Goal: Information Seeking & Learning: Learn about a topic

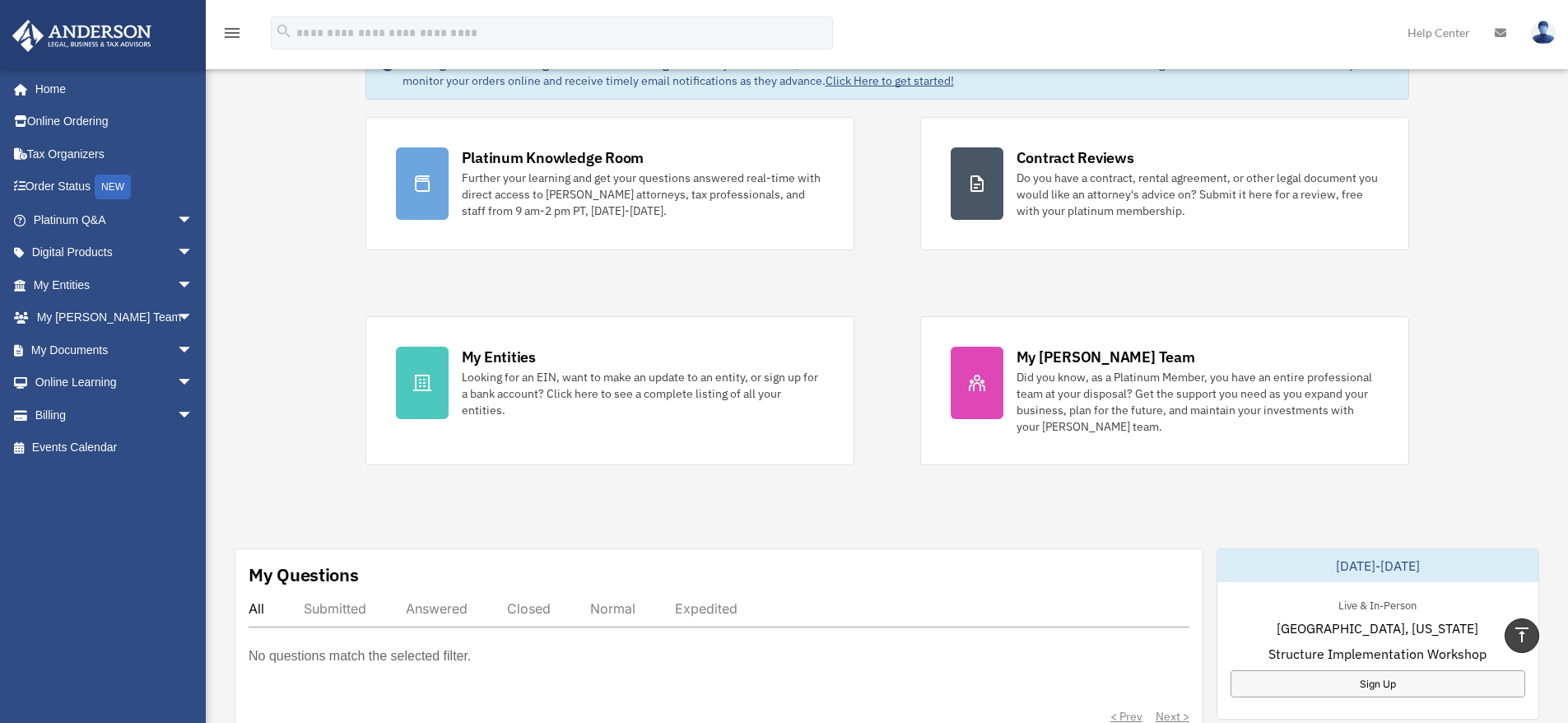
scroll to position [82, 0]
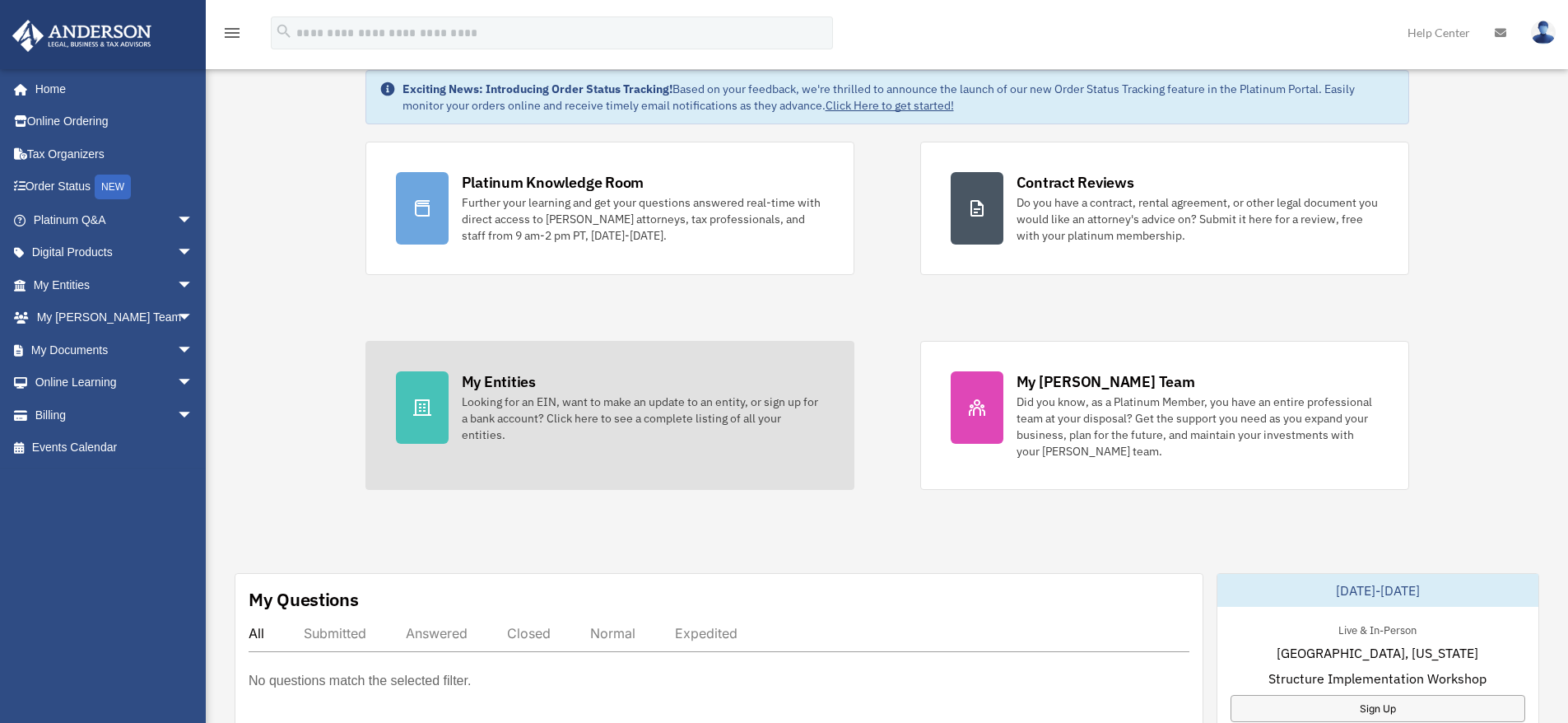
click at [631, 402] on div "Looking for an EIN, want to make an update to an entity, or sign up for a bank …" at bounding box center [643, 418] width 362 height 49
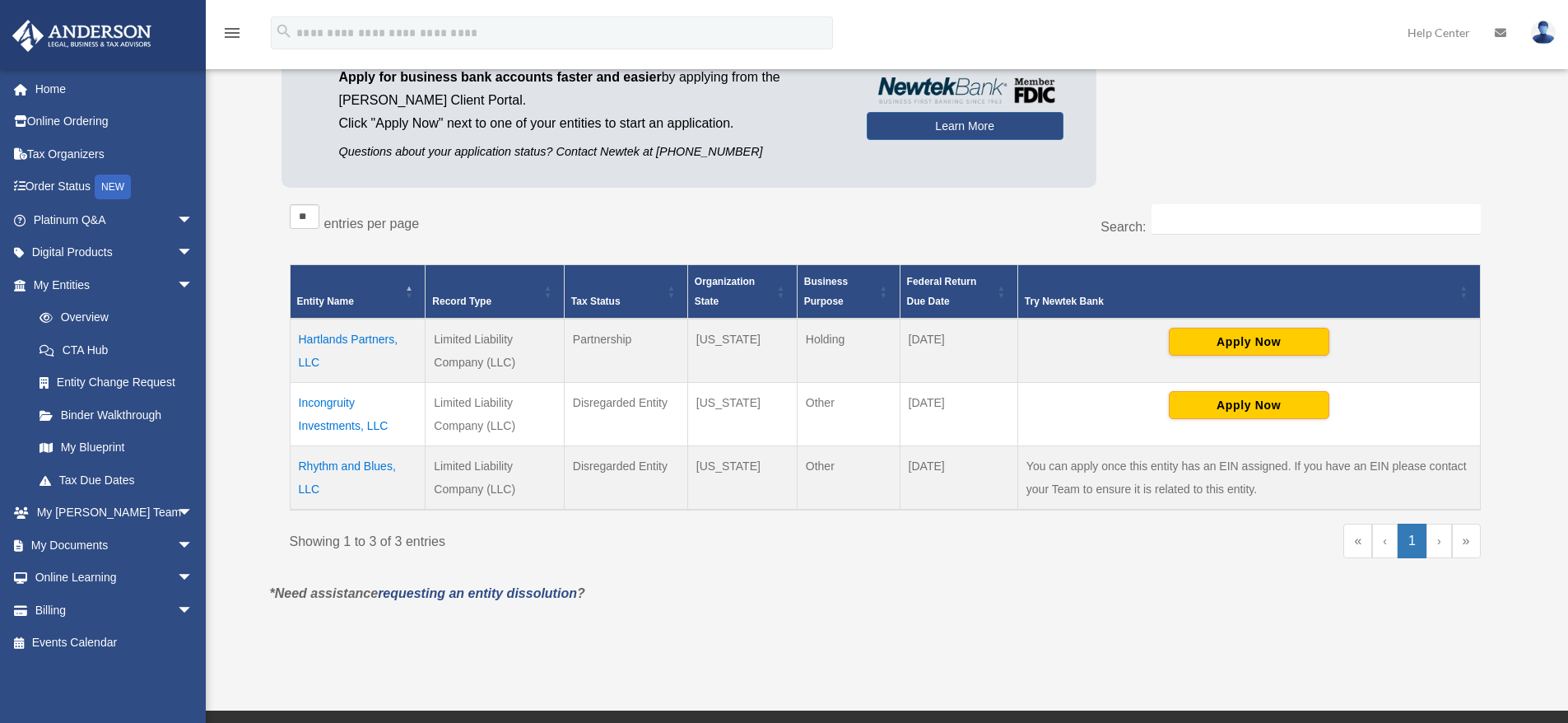
scroll to position [192, 0]
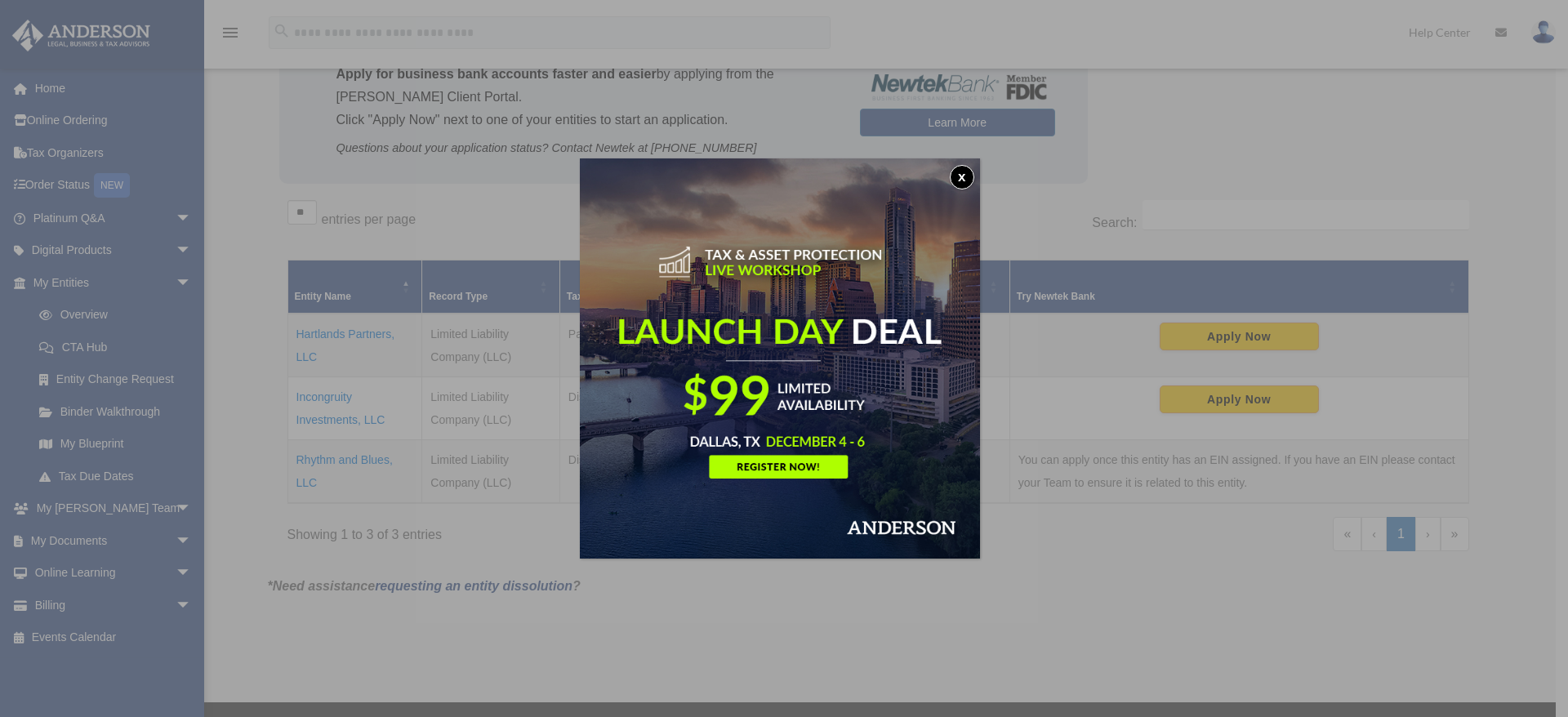
click at [964, 177] on button "x" at bounding box center [962, 177] width 25 height 25
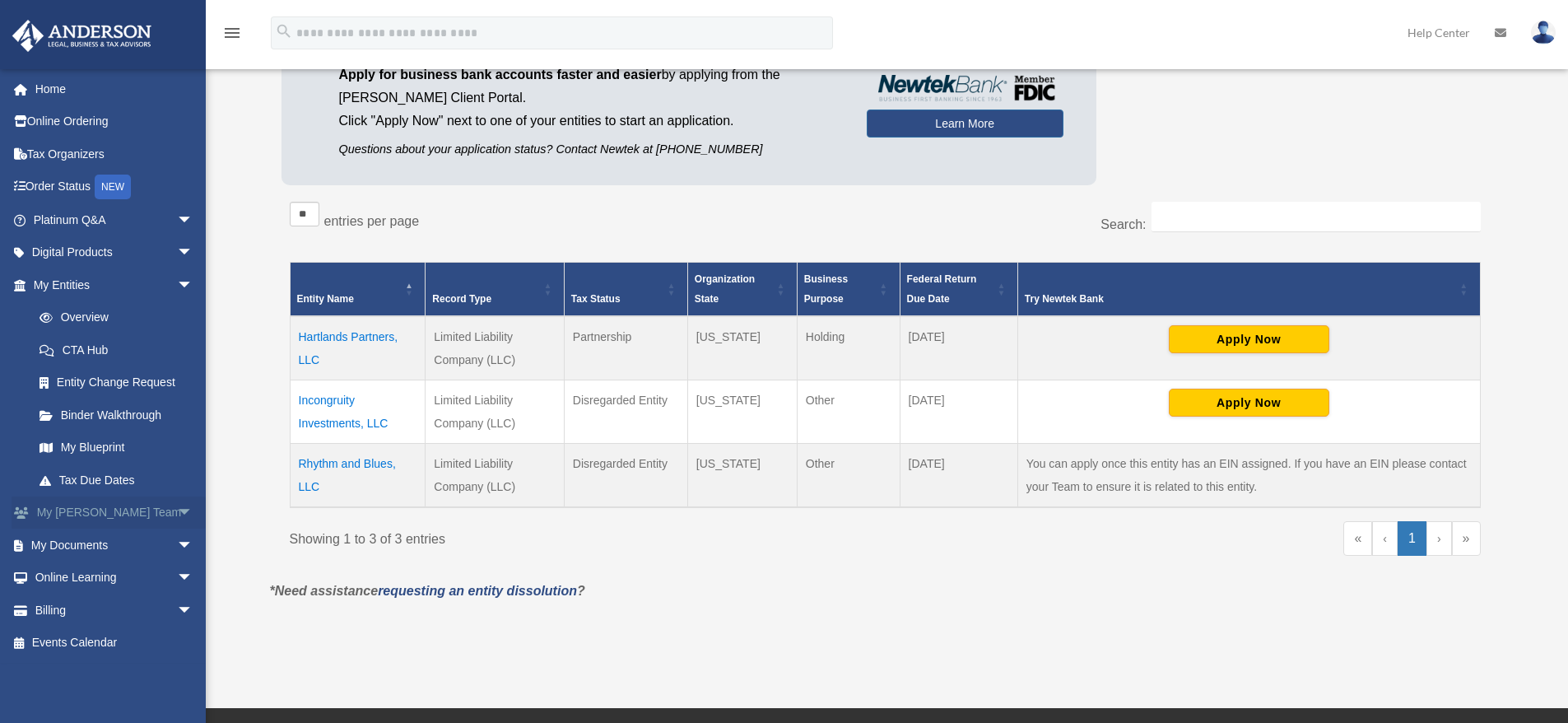
click at [177, 510] on span "arrow_drop_down" at bounding box center [193, 514] width 33 height 34
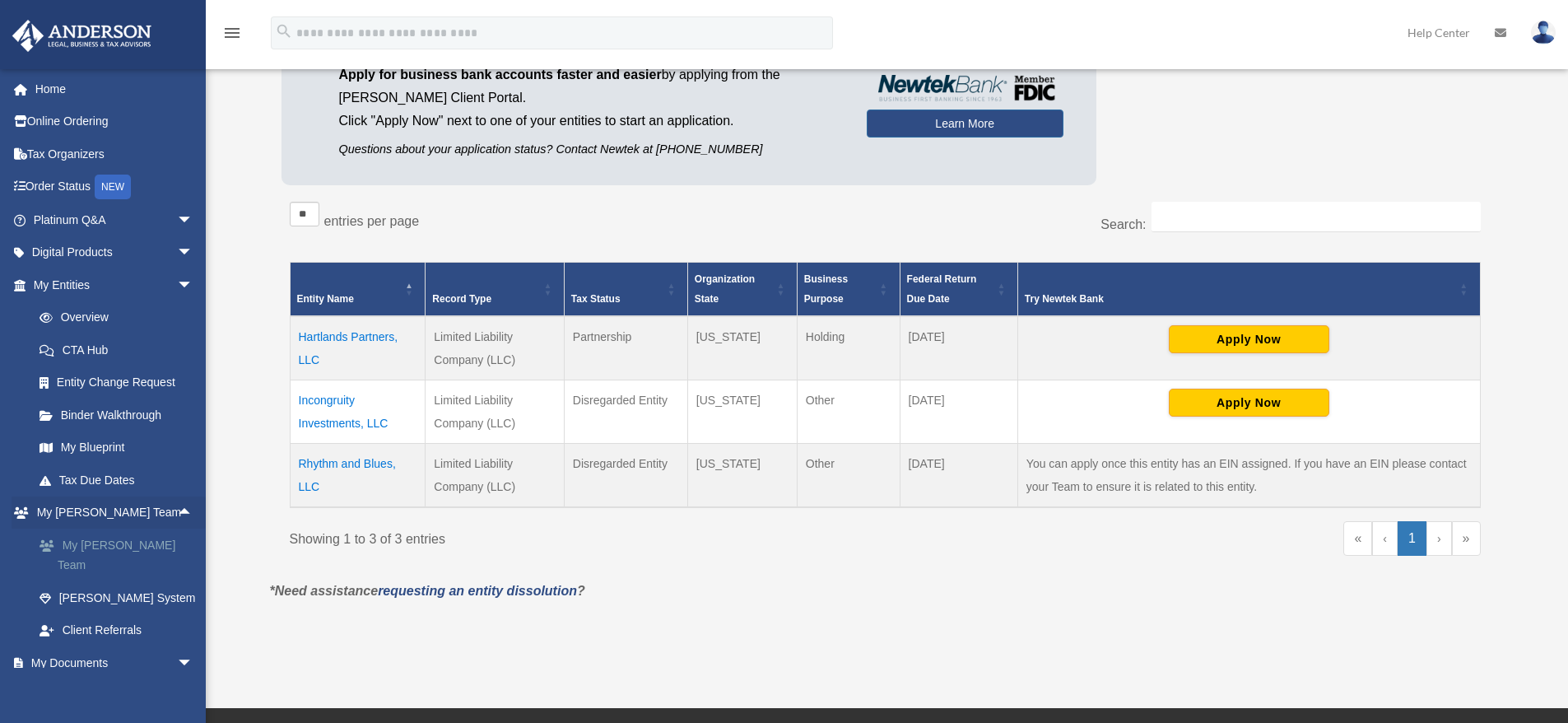
click at [111, 544] on link "My [PERSON_NAME] Team" at bounding box center [120, 555] width 195 height 53
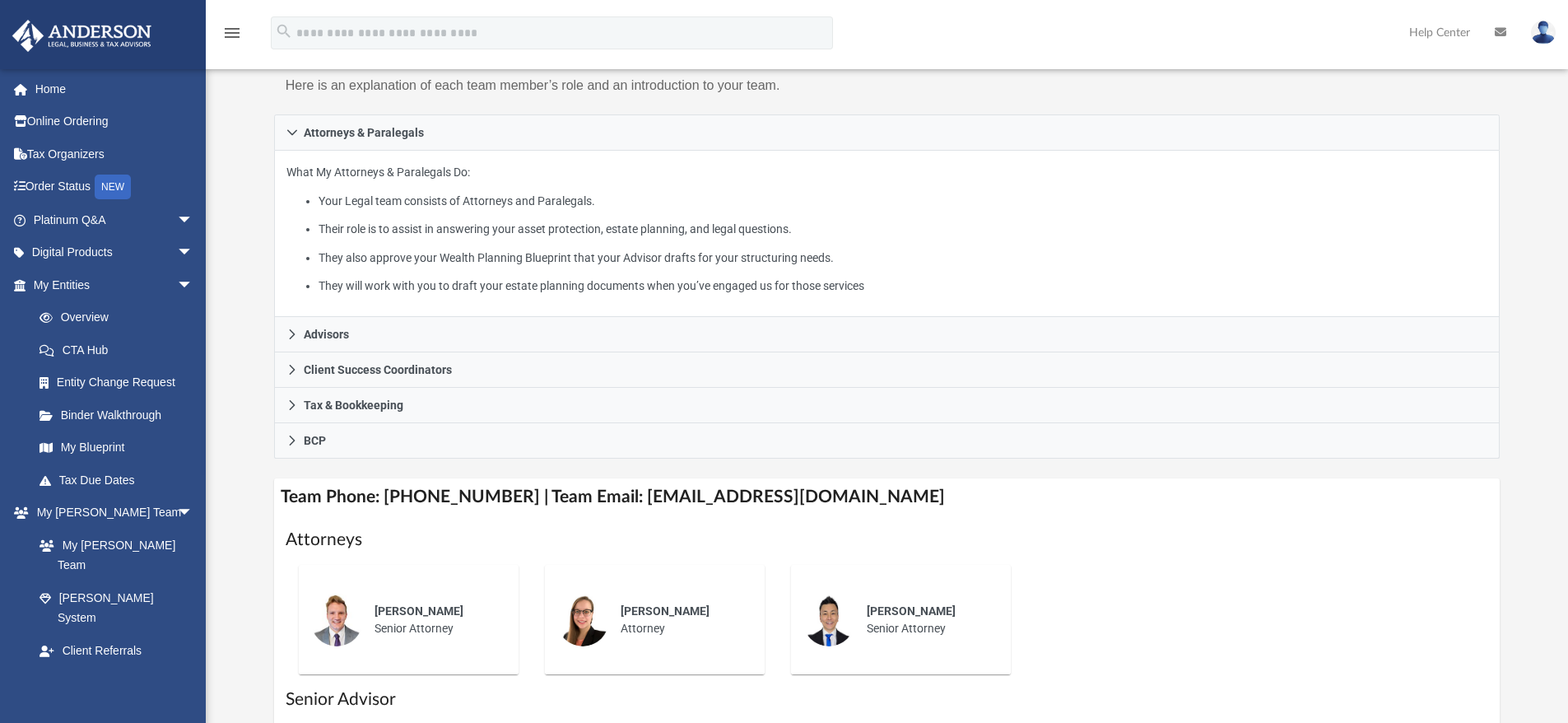
scroll to position [494, 0]
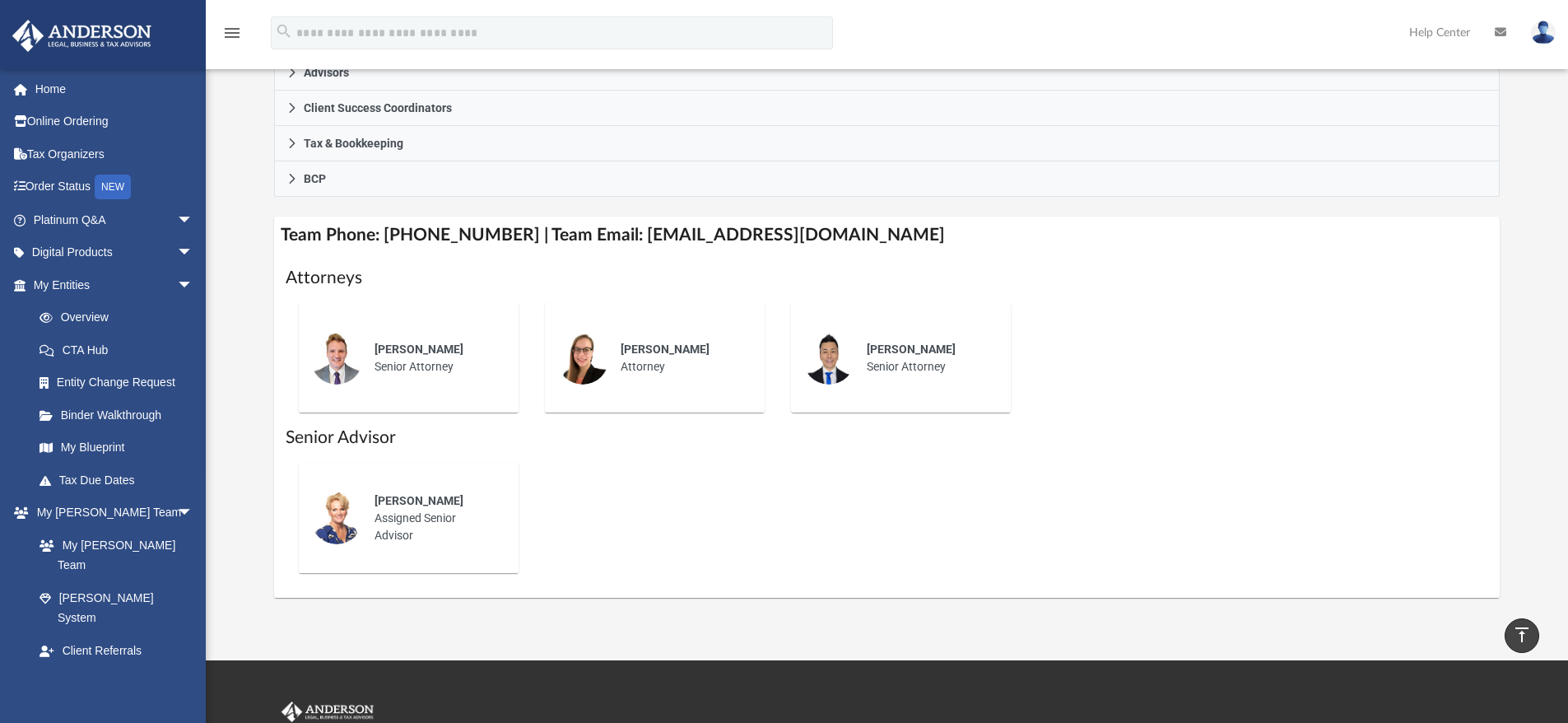
click at [421, 368] on div "Jeff Cottle Senior Attorney" at bounding box center [435, 358] width 144 height 58
click at [421, 353] on span "Jeff Cottle" at bounding box center [419, 349] width 89 height 13
click at [416, 506] on span "Kendall Oleary" at bounding box center [419, 500] width 89 height 13
click at [490, 513] on div "Kendall Oleary Assigned Senior Advisor" at bounding box center [435, 518] width 144 height 75
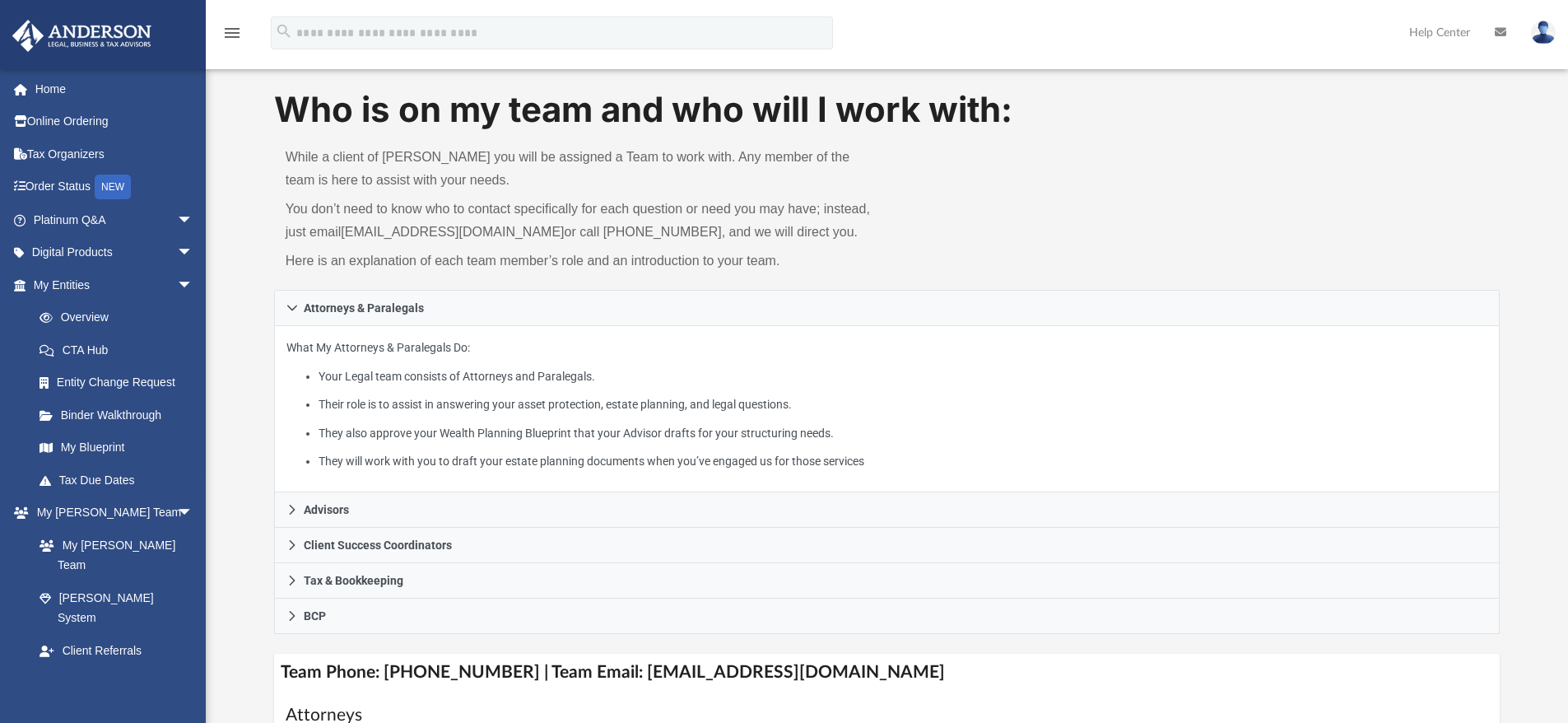
scroll to position [82, 0]
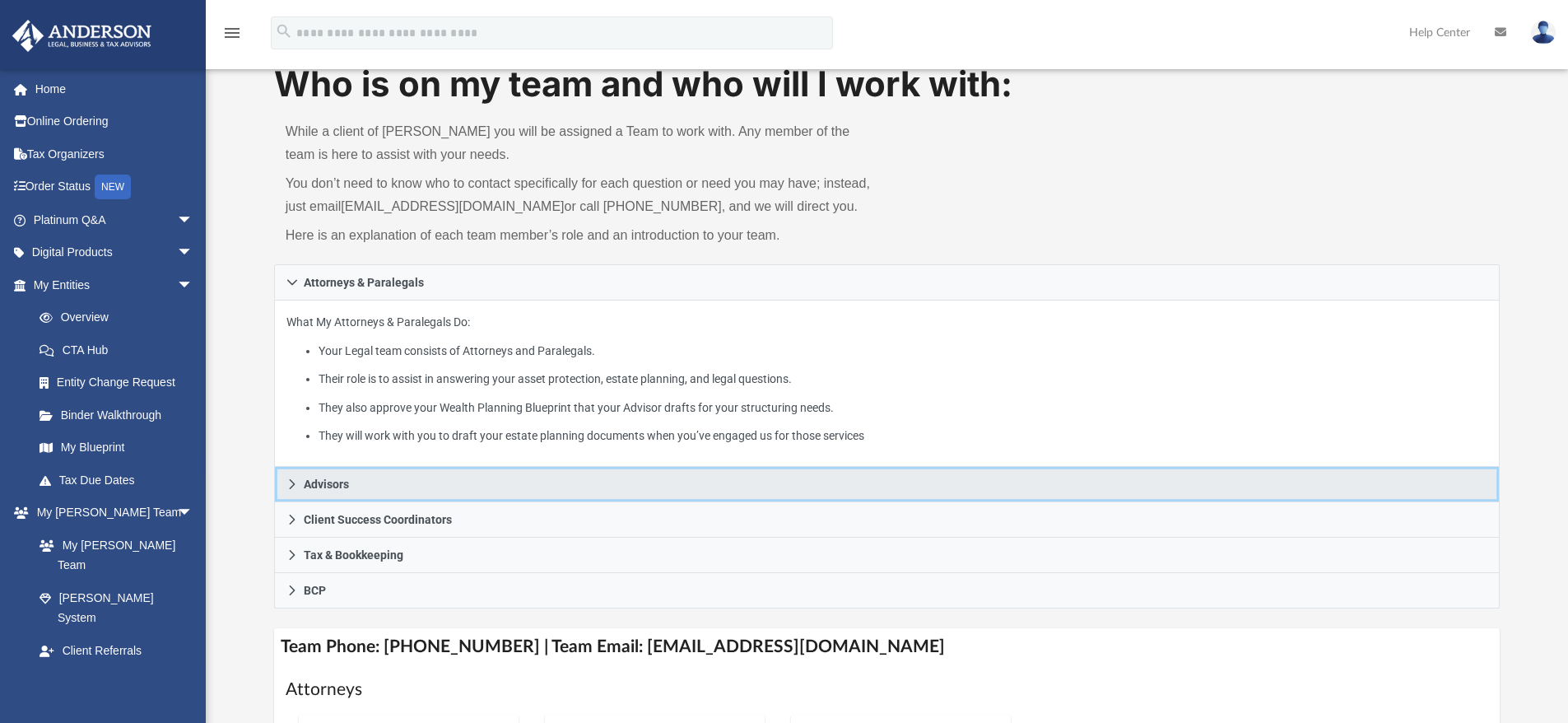
click at [392, 487] on link "Advisors" at bounding box center [887, 484] width 1226 height 36
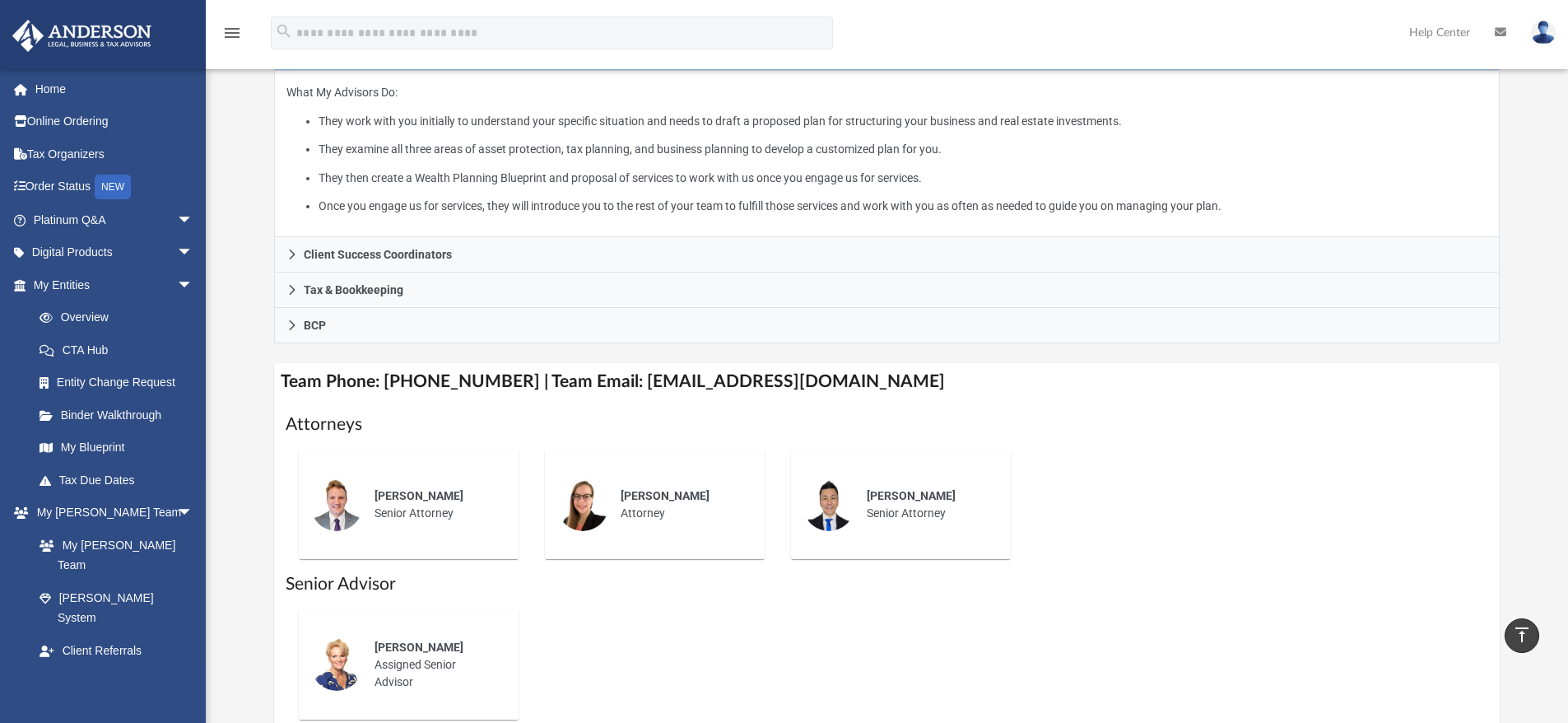
scroll to position [247, 0]
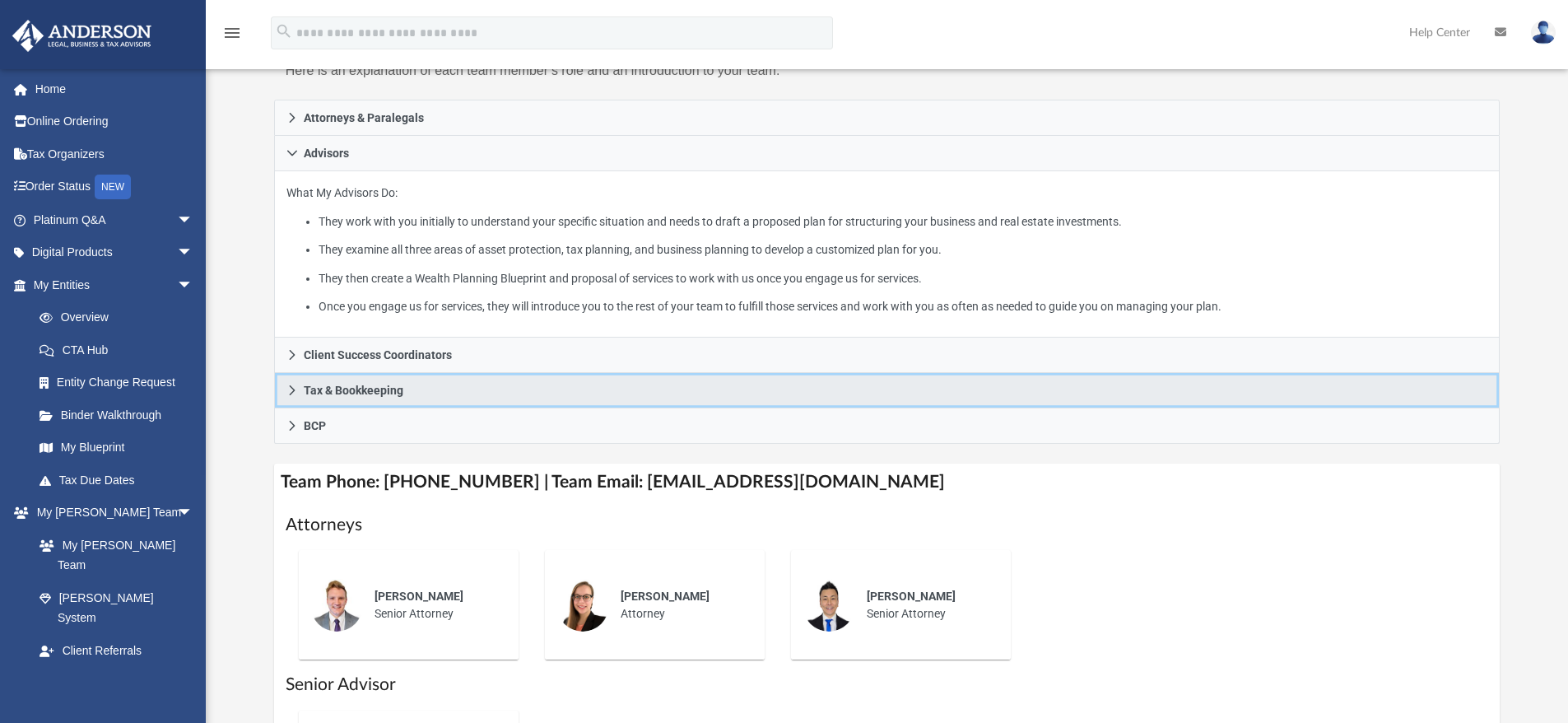
click at [384, 399] on link "Tax & Bookkeeping" at bounding box center [887, 391] width 1226 height 36
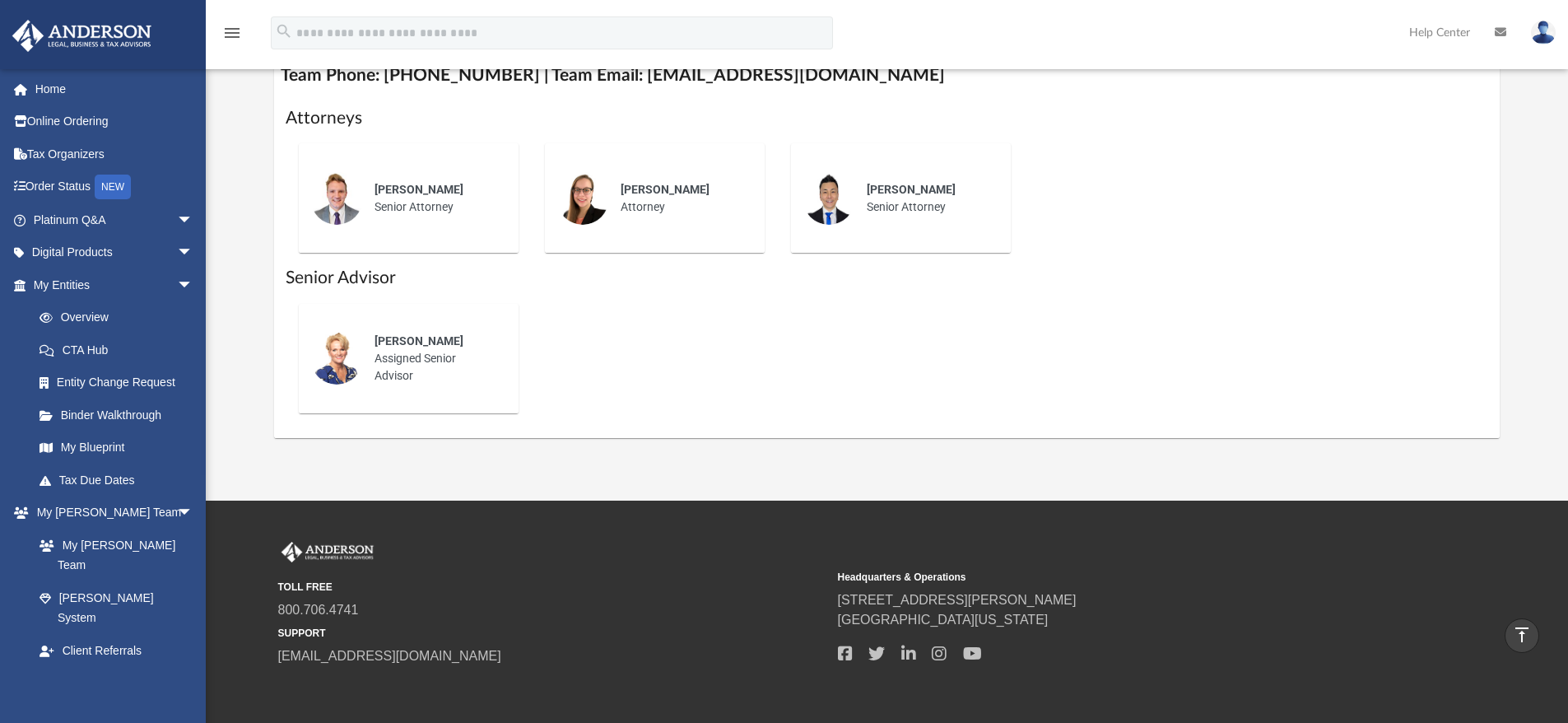
scroll to position [741, 0]
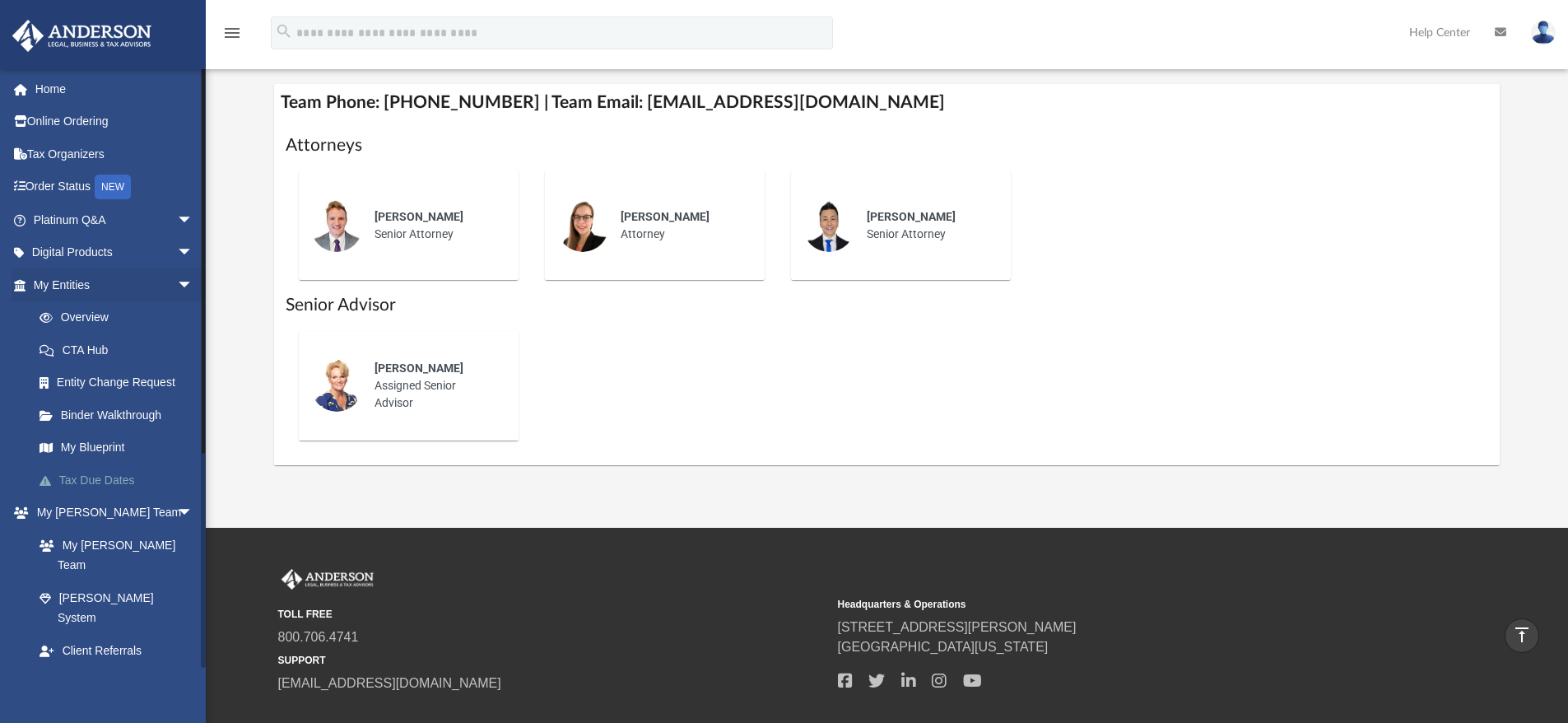
click at [108, 475] on link "Tax Due Dates" at bounding box center [120, 480] width 195 height 33
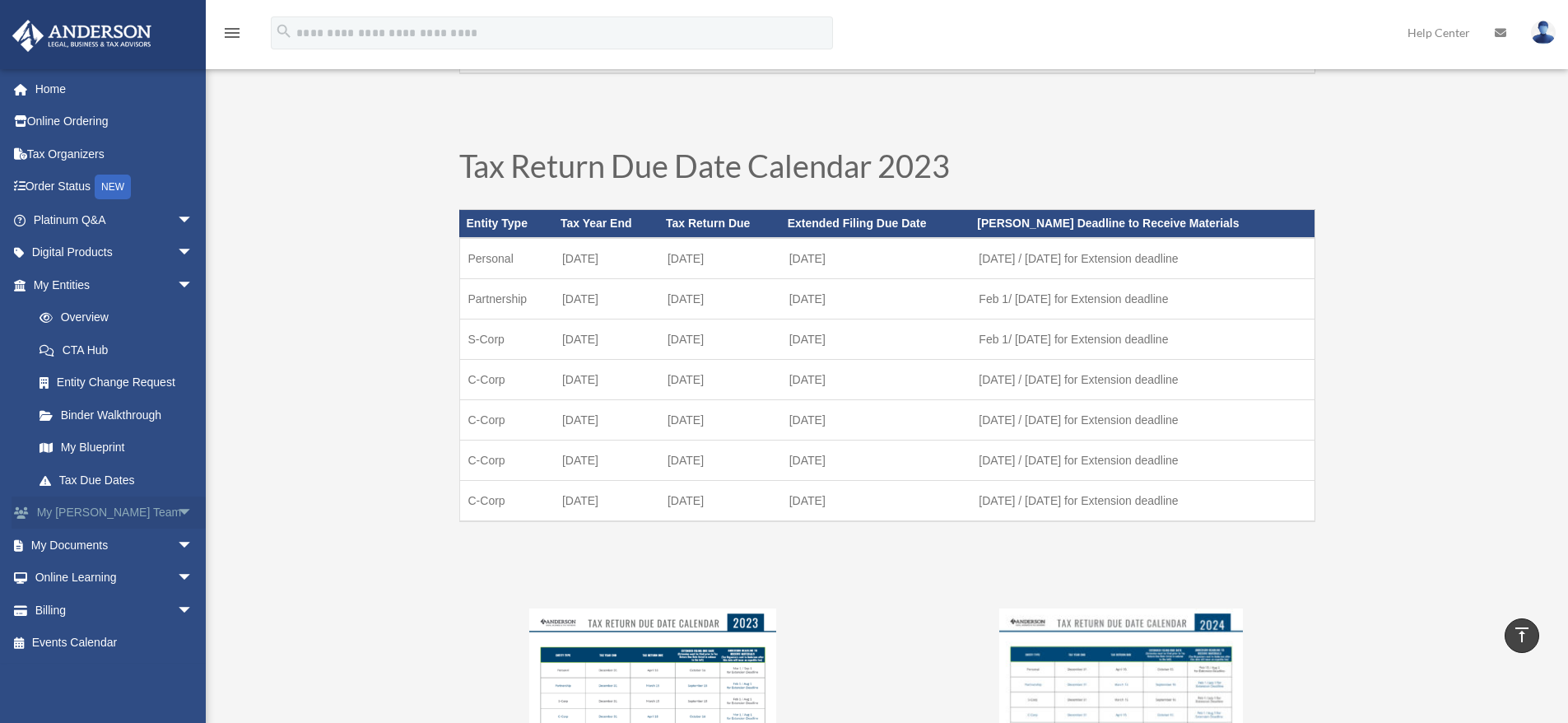
scroll to position [988, 0]
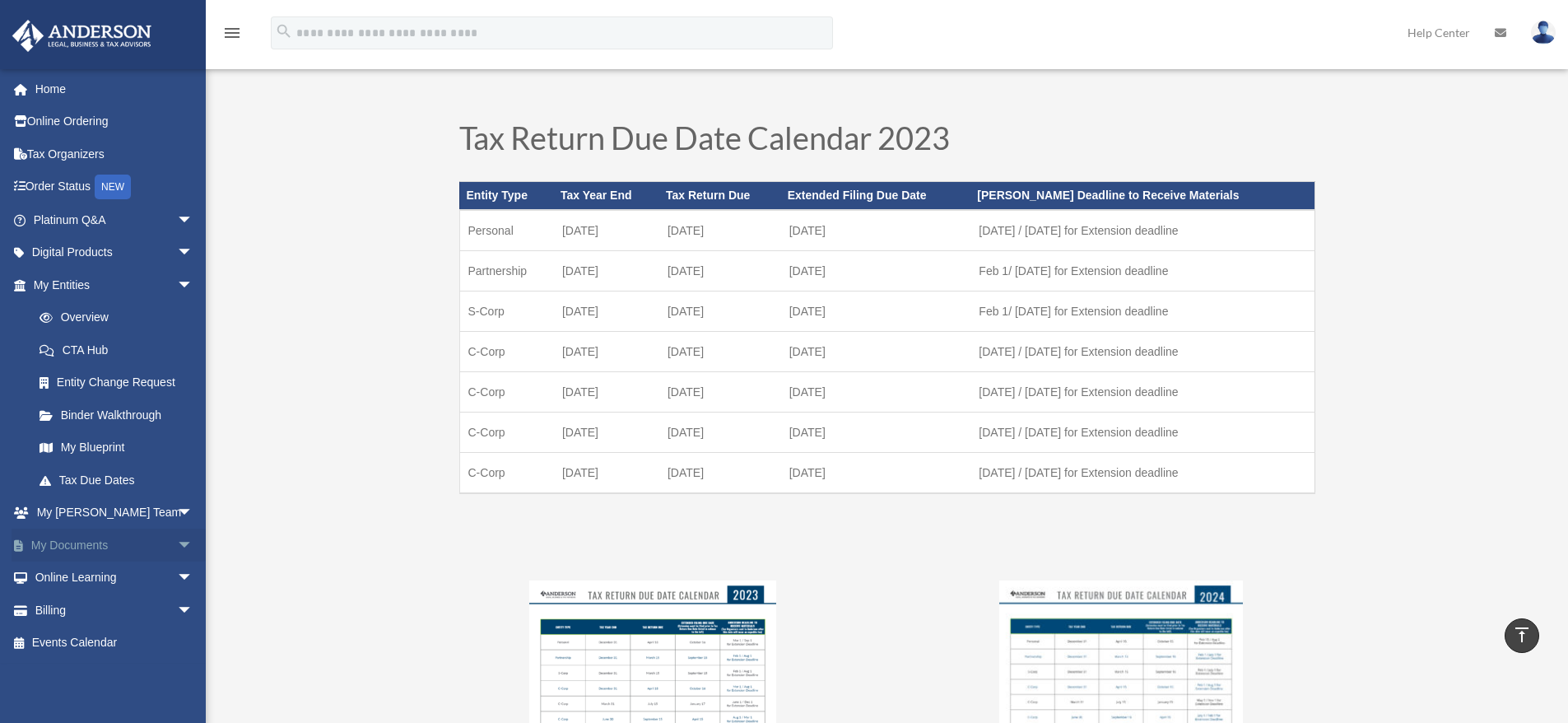
click at [177, 543] on span "arrow_drop_down" at bounding box center [193, 546] width 33 height 34
click at [76, 577] on link "Box" at bounding box center [120, 578] width 195 height 33
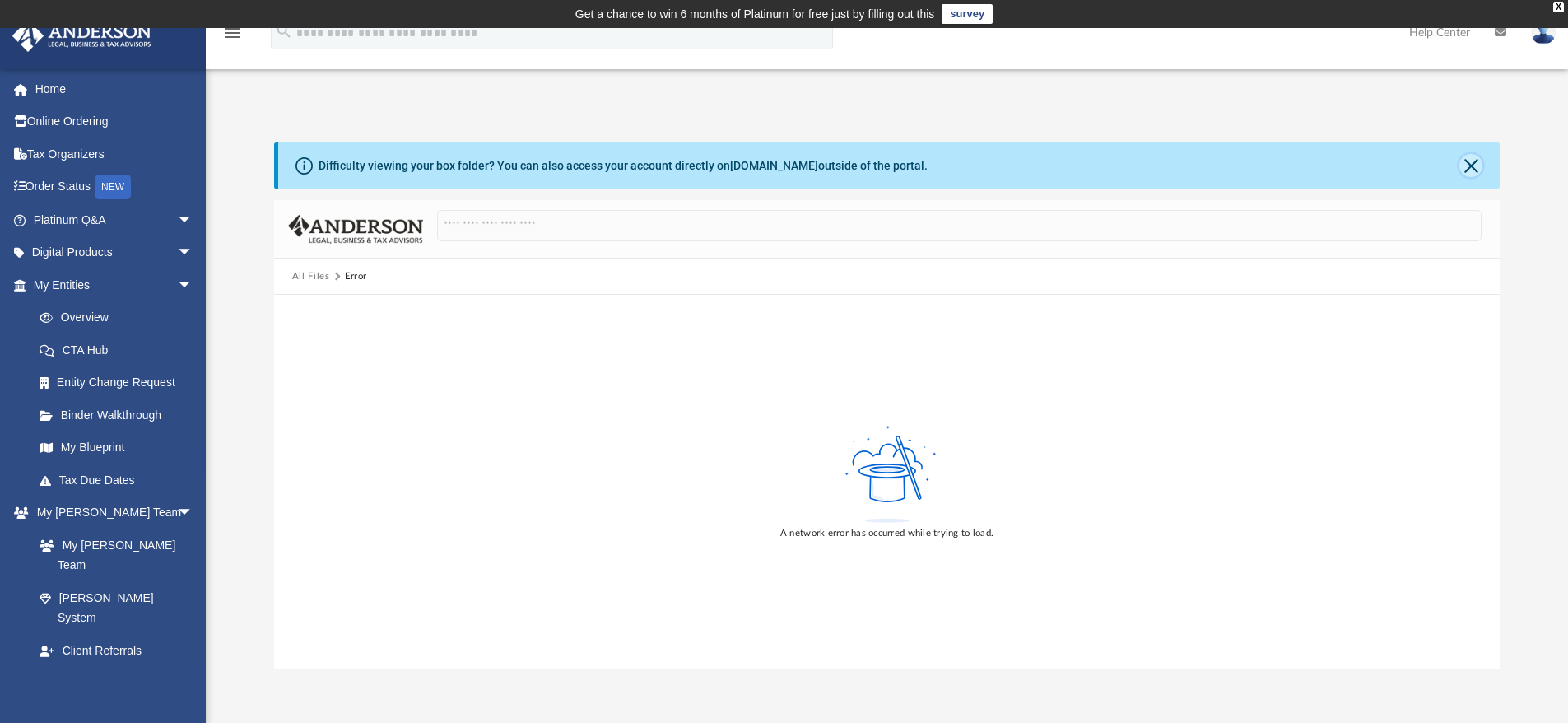
click at [1475, 170] on button "Close" at bounding box center [1471, 166] width 23 height 23
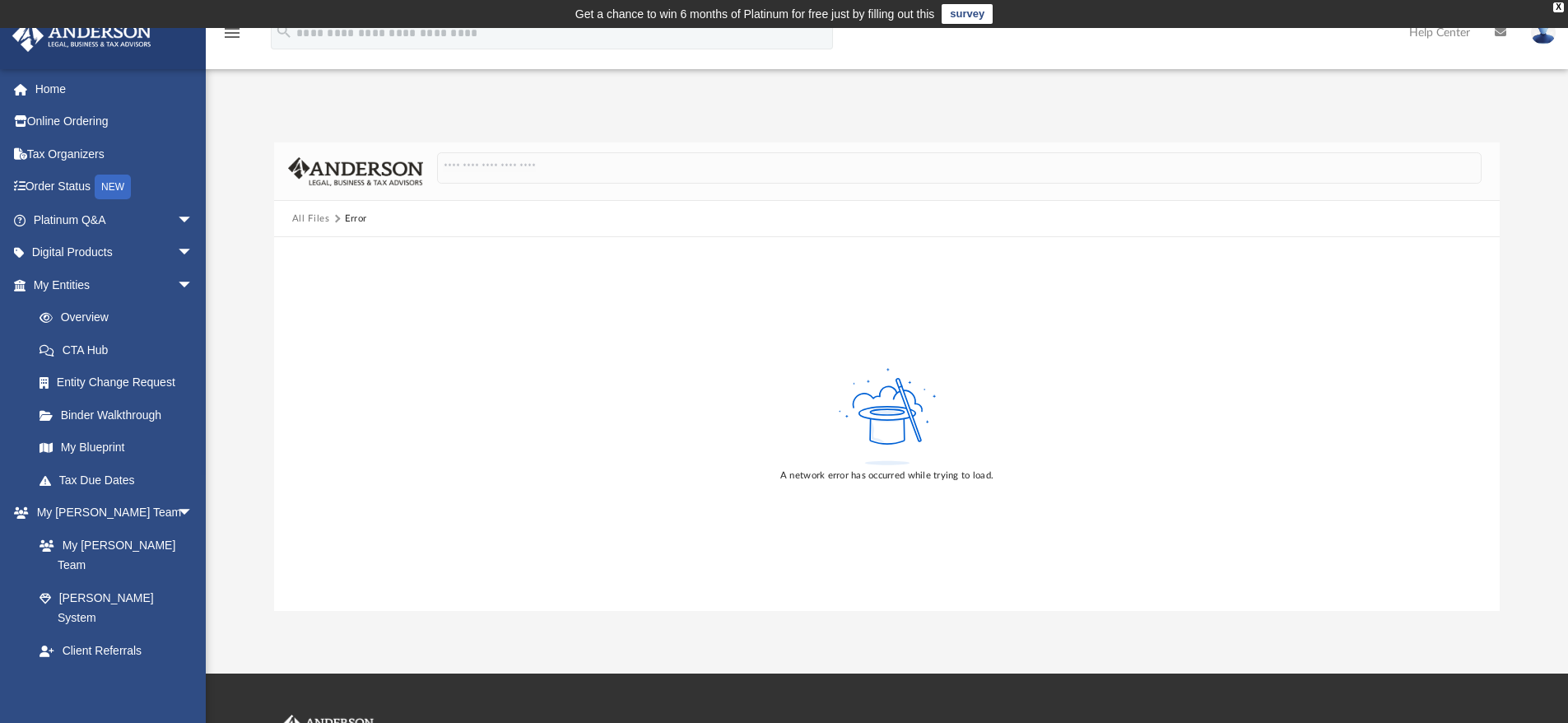
click at [303, 217] on button "All Files" at bounding box center [311, 219] width 38 height 15
click at [74, 157] on link "Tax Organizers" at bounding box center [115, 153] width 206 height 33
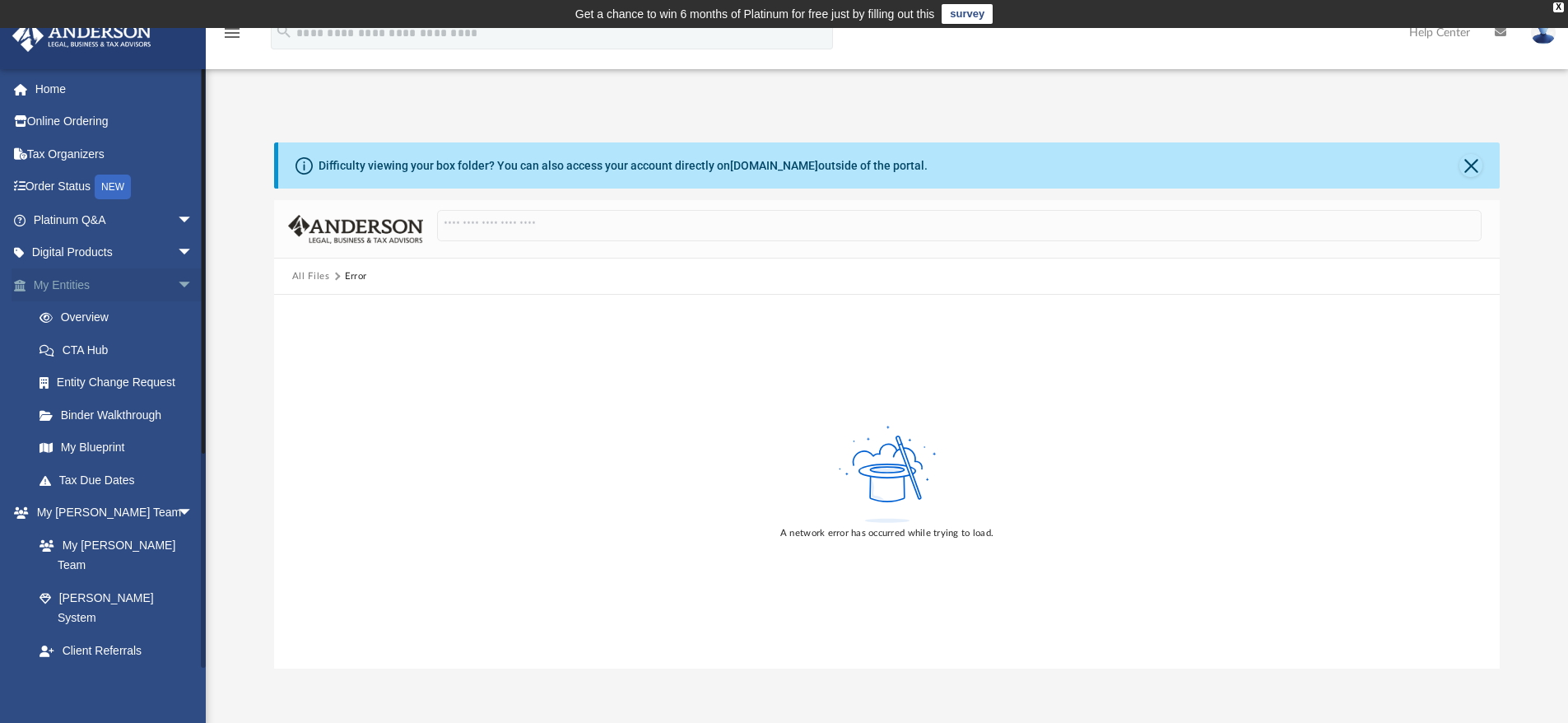
click at [177, 283] on span "arrow_drop_down" at bounding box center [193, 286] width 33 height 34
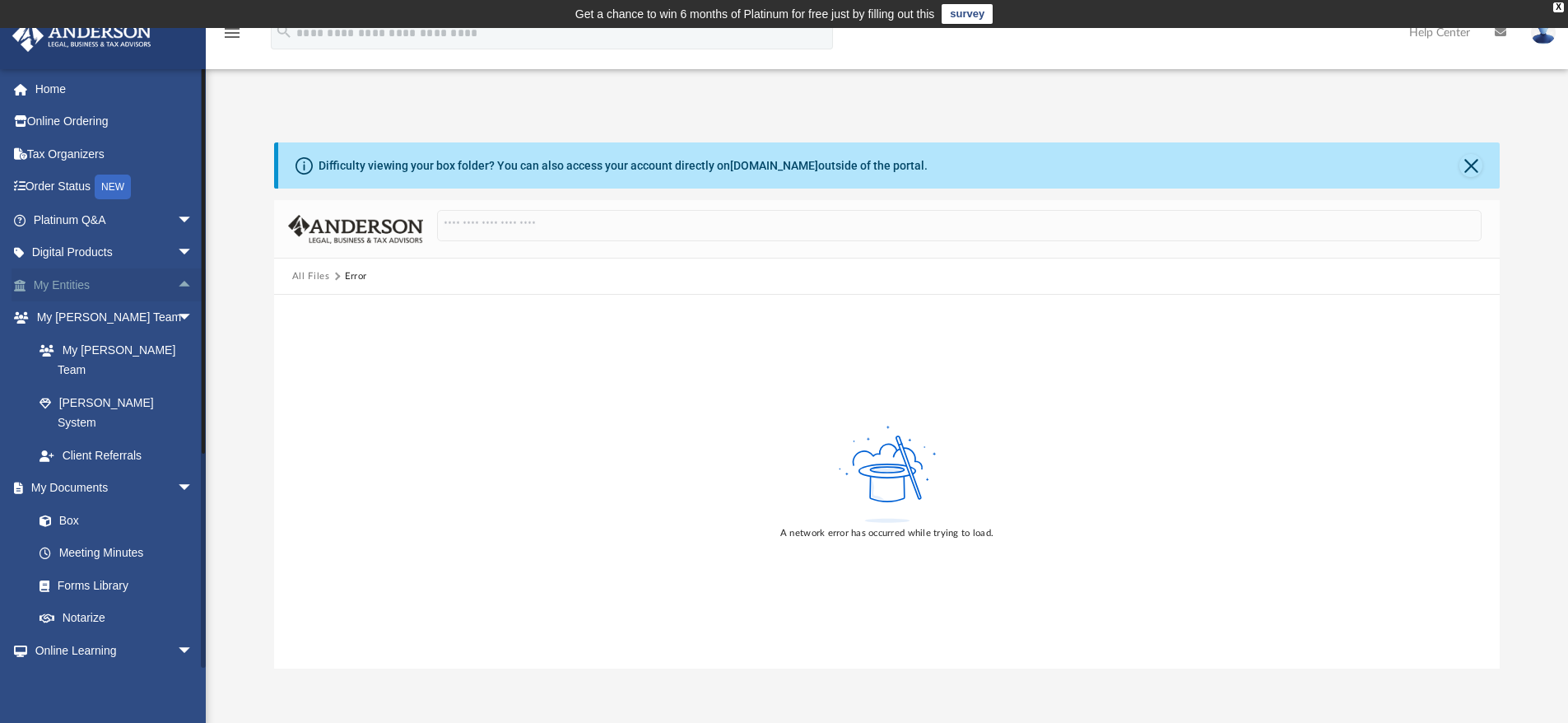
click at [177, 285] on span "arrow_drop_up" at bounding box center [193, 286] width 33 height 34
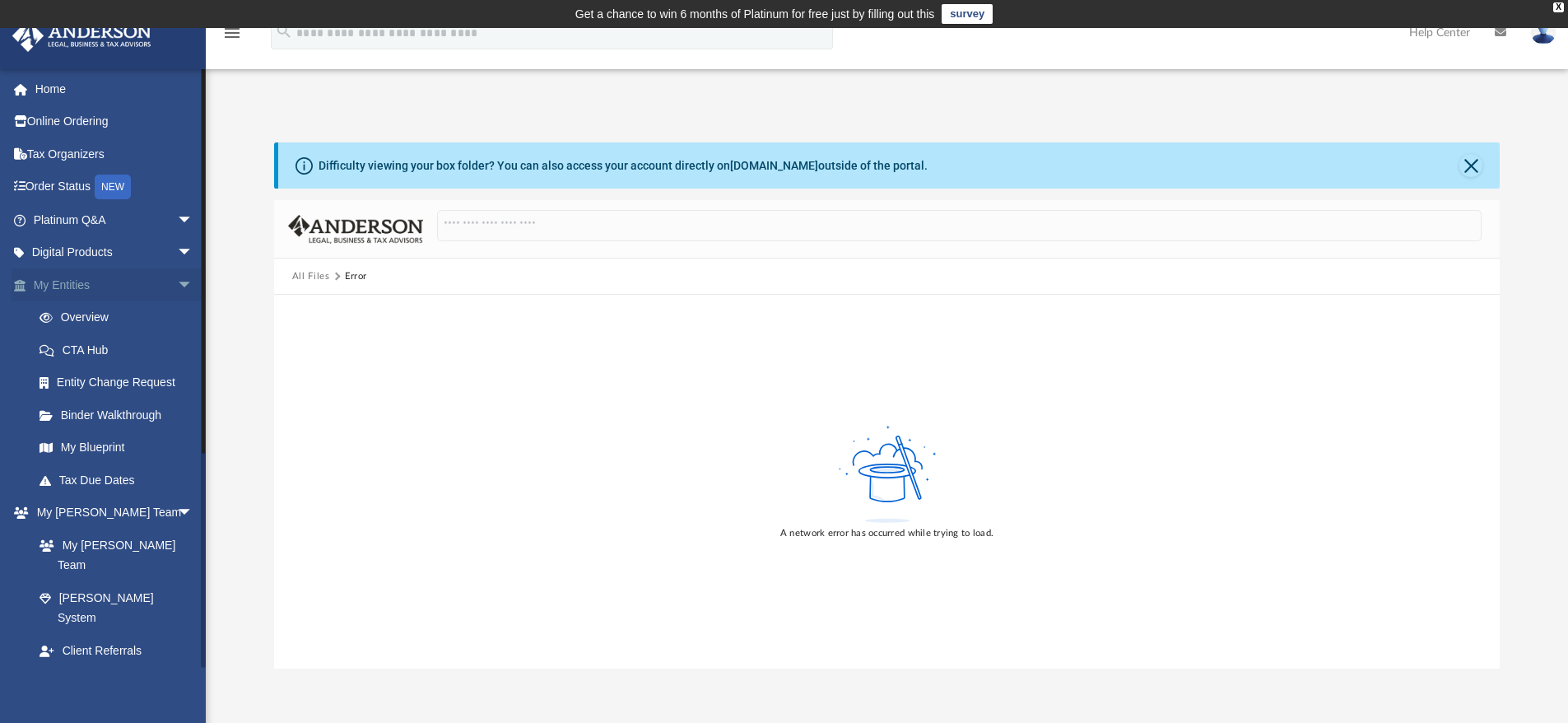
click at [177, 278] on span "arrow_drop_down" at bounding box center [193, 286] width 33 height 34
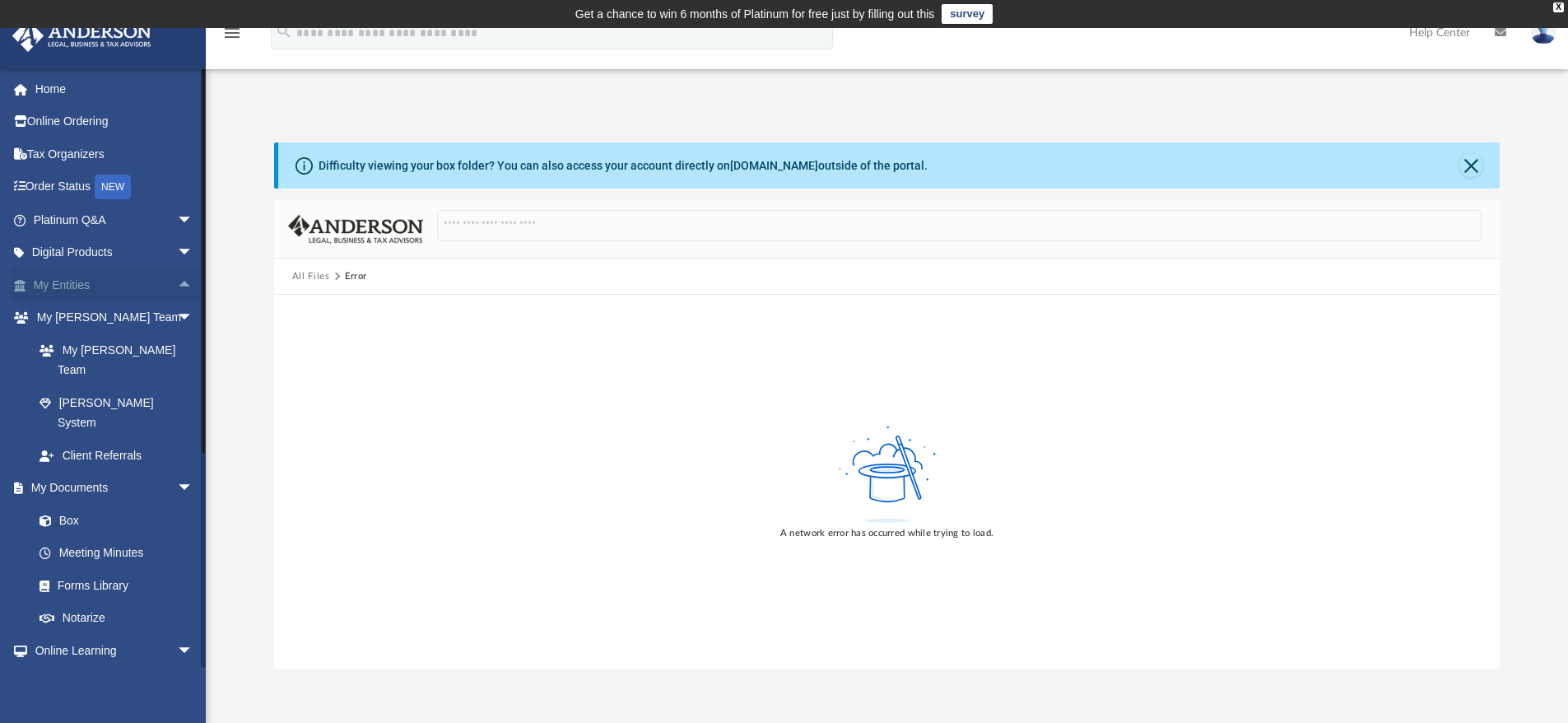
click at [62, 287] on link "My Entities arrow_drop_up" at bounding box center [115, 285] width 206 height 33
click at [177, 280] on span "arrow_drop_up" at bounding box center [193, 286] width 33 height 34
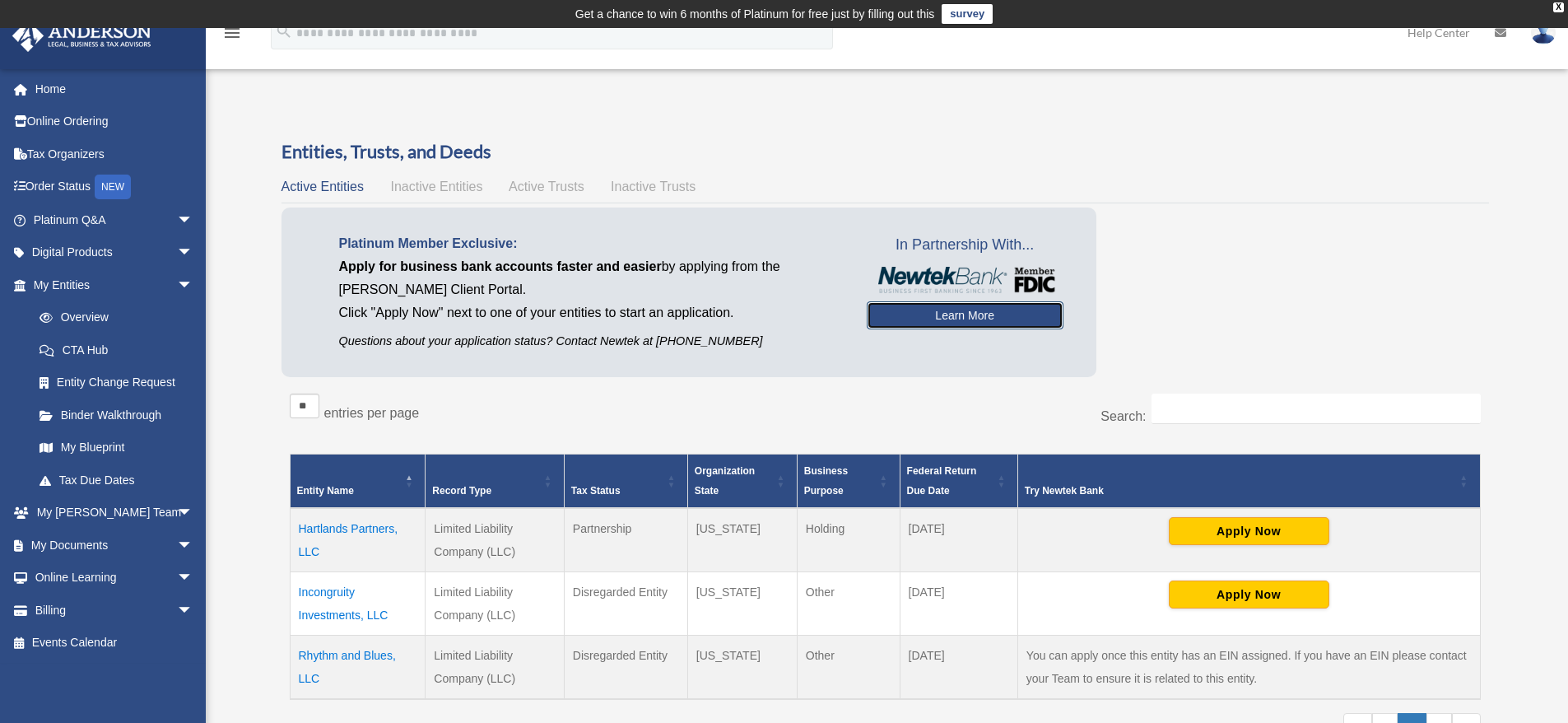
click at [945, 319] on link "Learn More" at bounding box center [965, 315] width 197 height 28
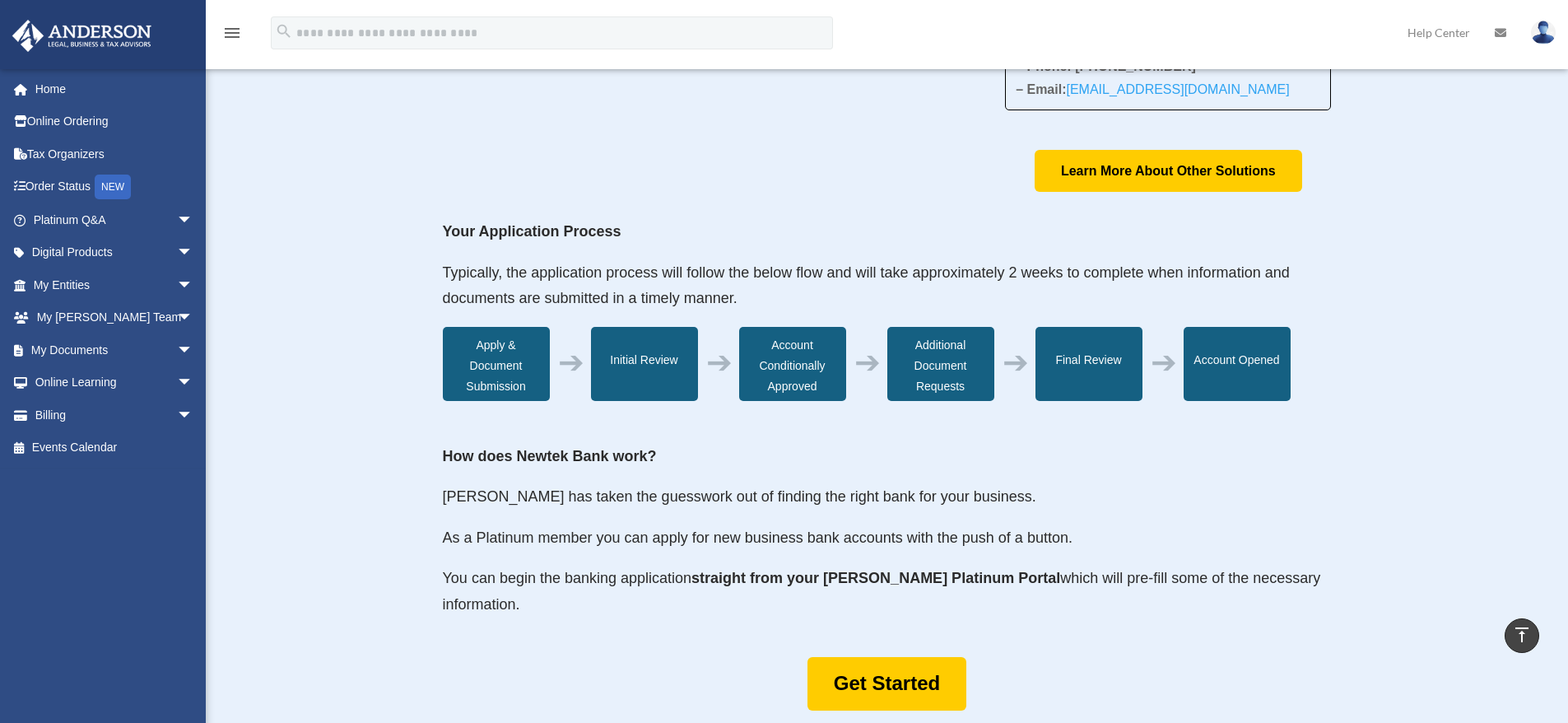
scroll to position [411, 0]
click at [508, 363] on div "Apply & Document Submission" at bounding box center [497, 364] width 107 height 74
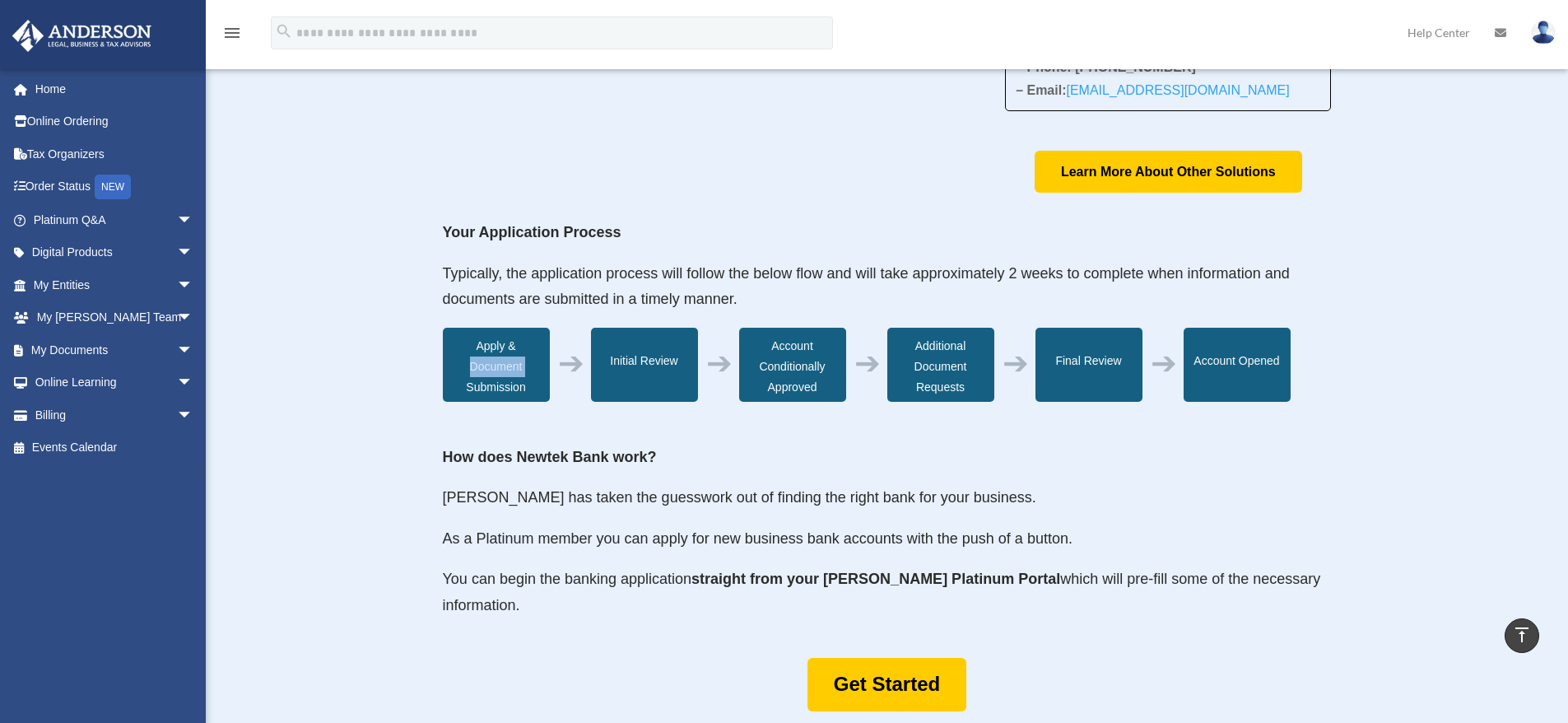
click at [508, 363] on div "Apply & Document Submission" at bounding box center [497, 364] width 107 height 74
click at [629, 360] on div "Initial Review" at bounding box center [644, 364] width 107 height 74
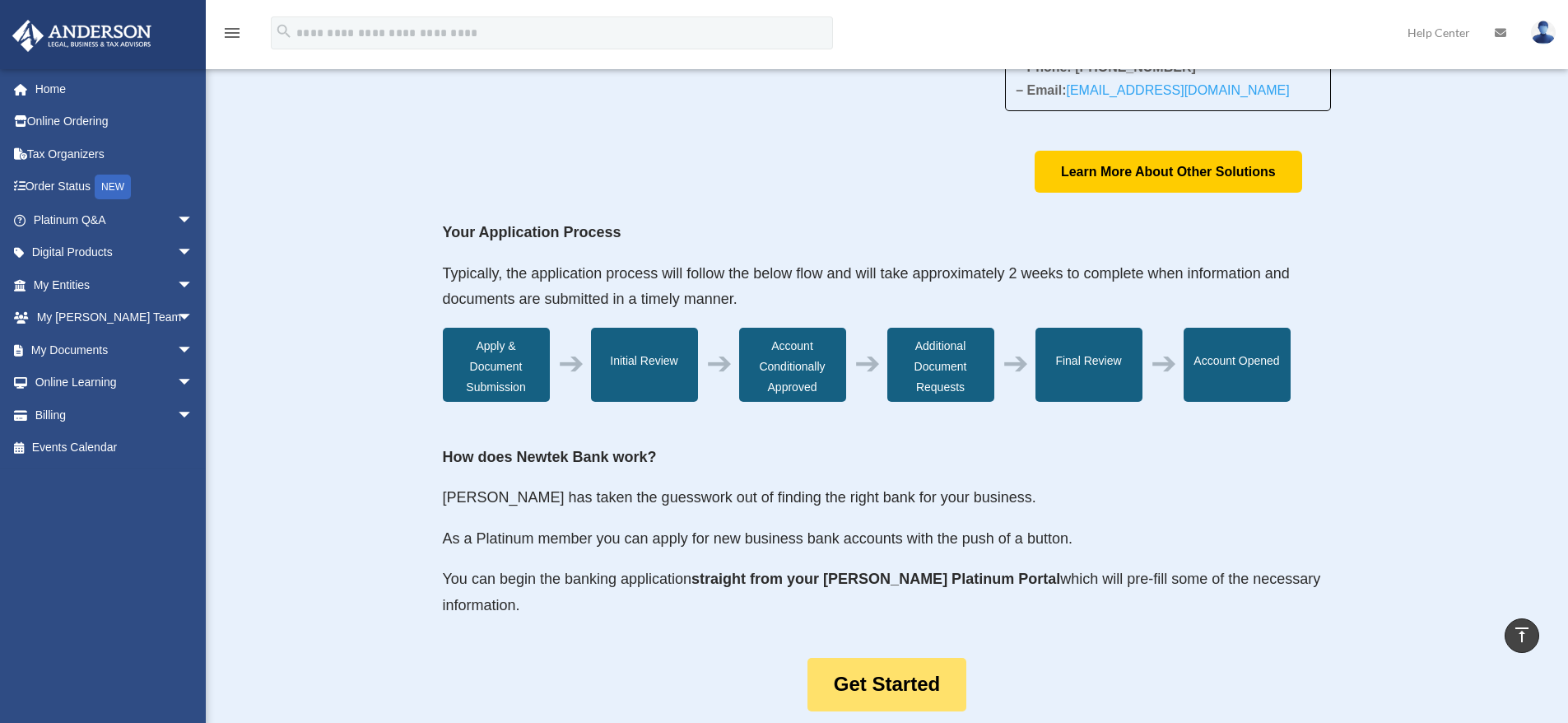
click at [883, 683] on link "Get Started" at bounding box center [886, 685] width 159 height 53
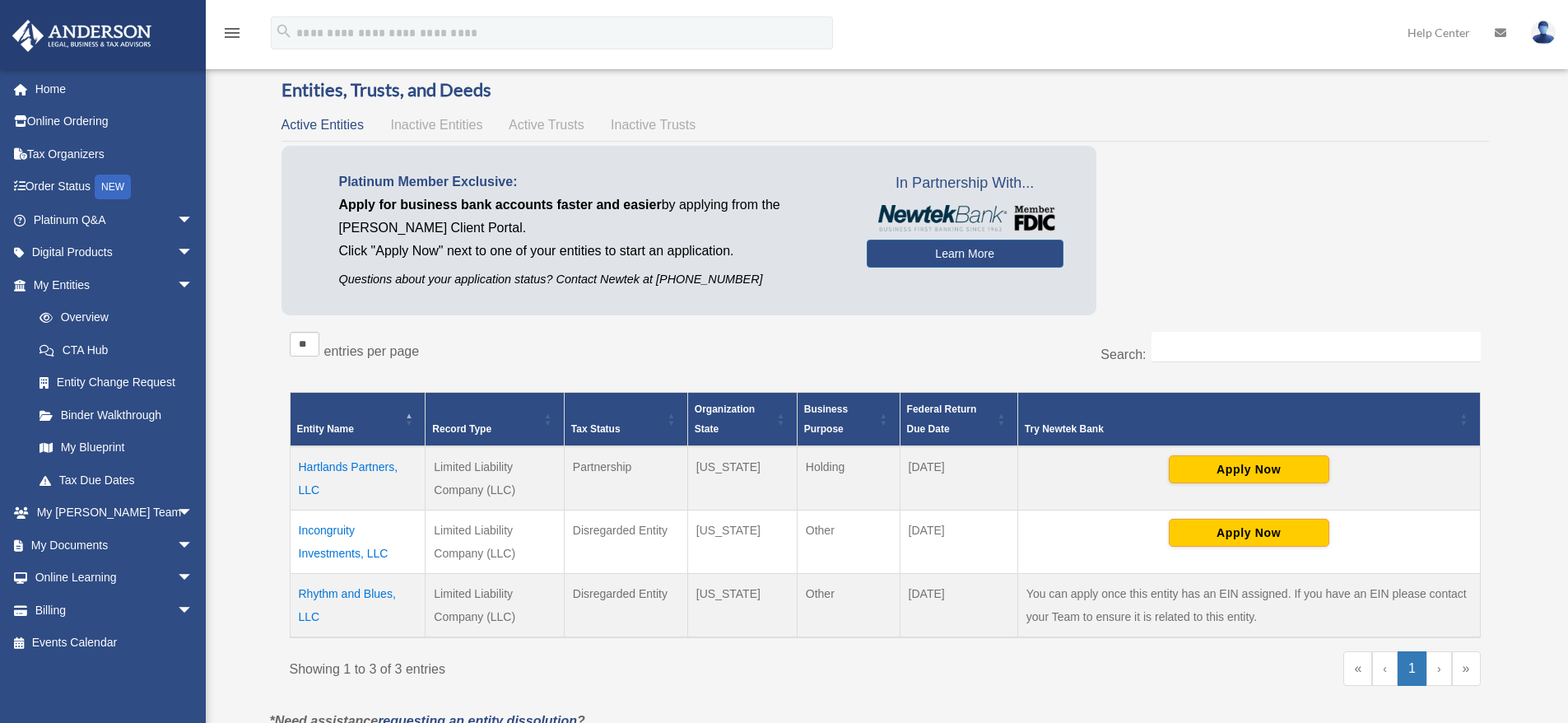
scroll to position [165, 0]
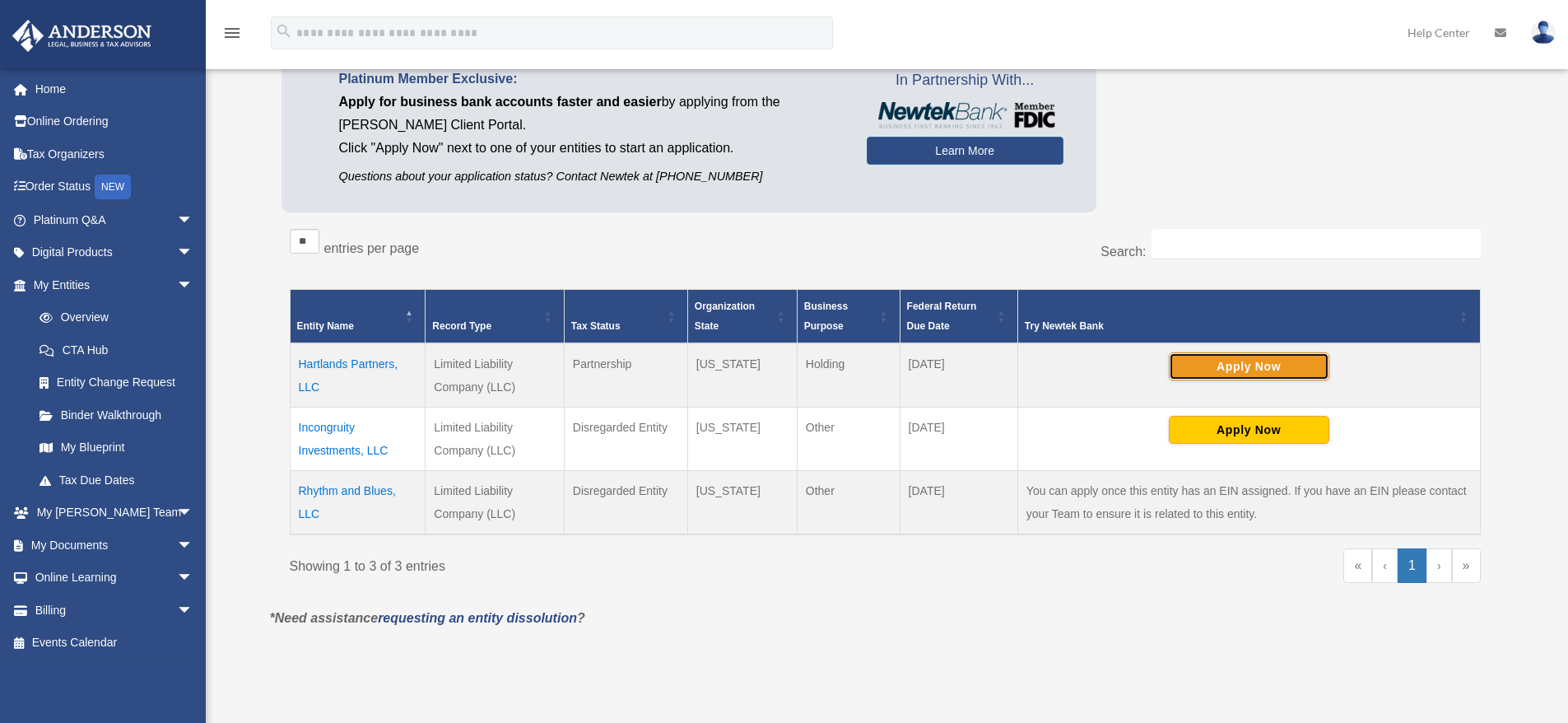
click at [1208, 370] on button "Apply Now" at bounding box center [1249, 366] width 160 height 28
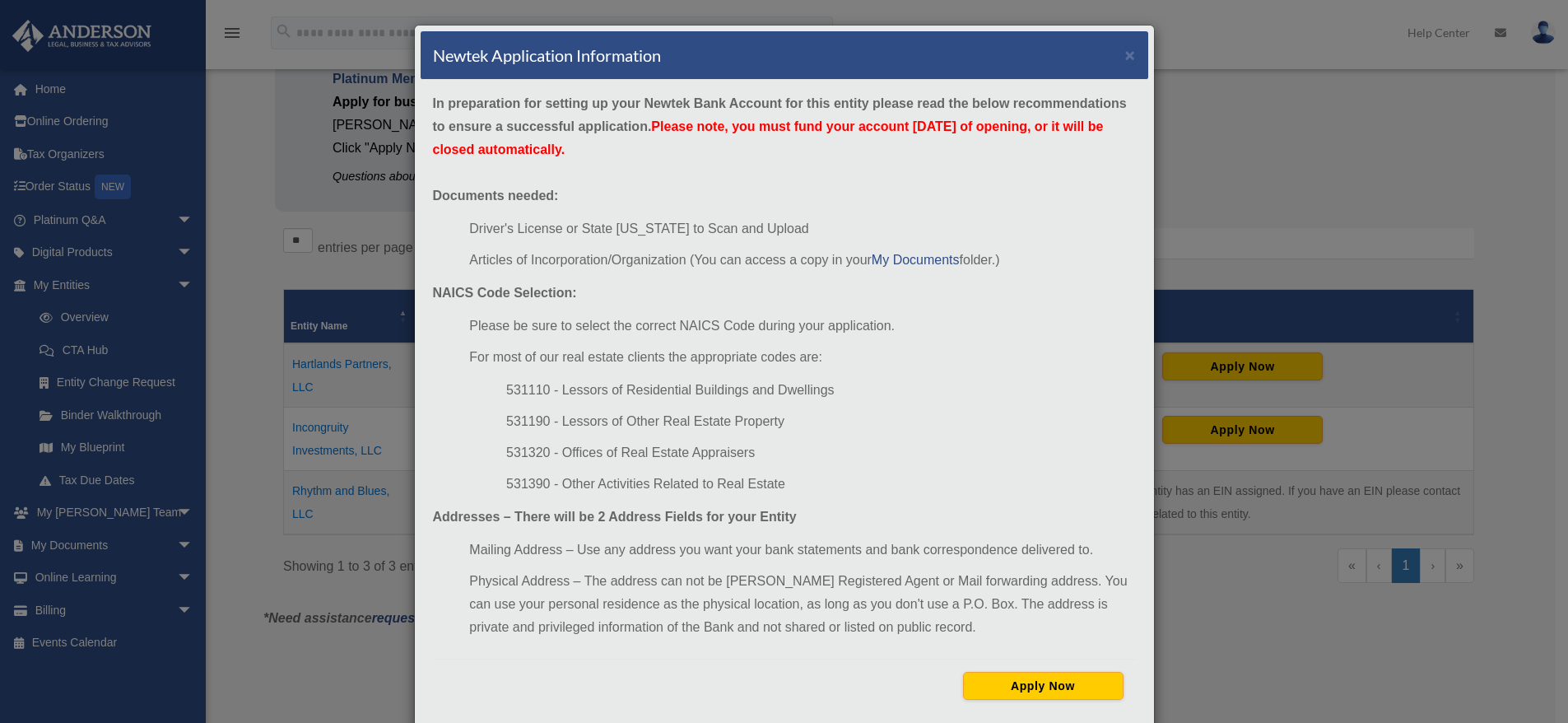
click at [1235, 219] on div "Newtek Application Information × In preparation for setting up your Newtek Bank…" at bounding box center [784, 362] width 1568 height 723
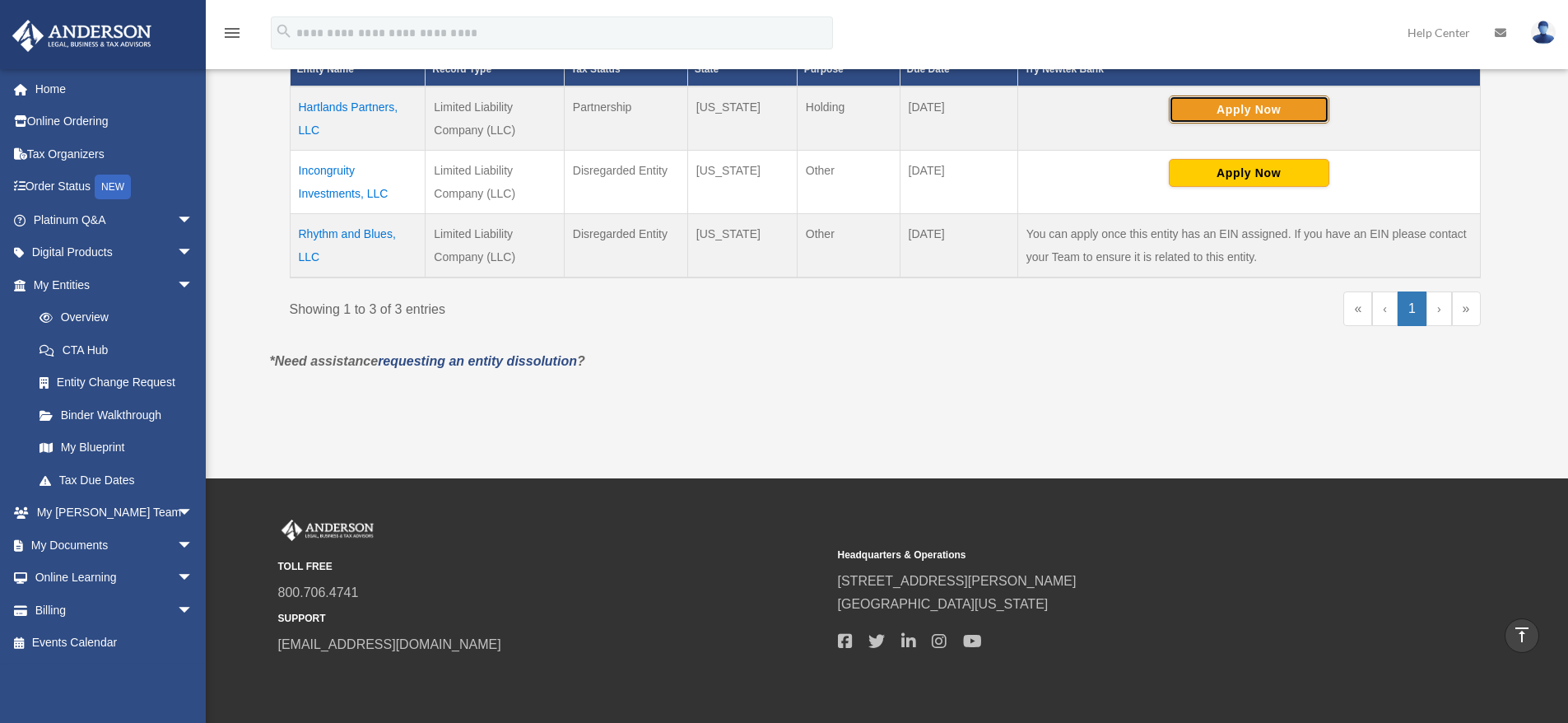
scroll to position [279, 0]
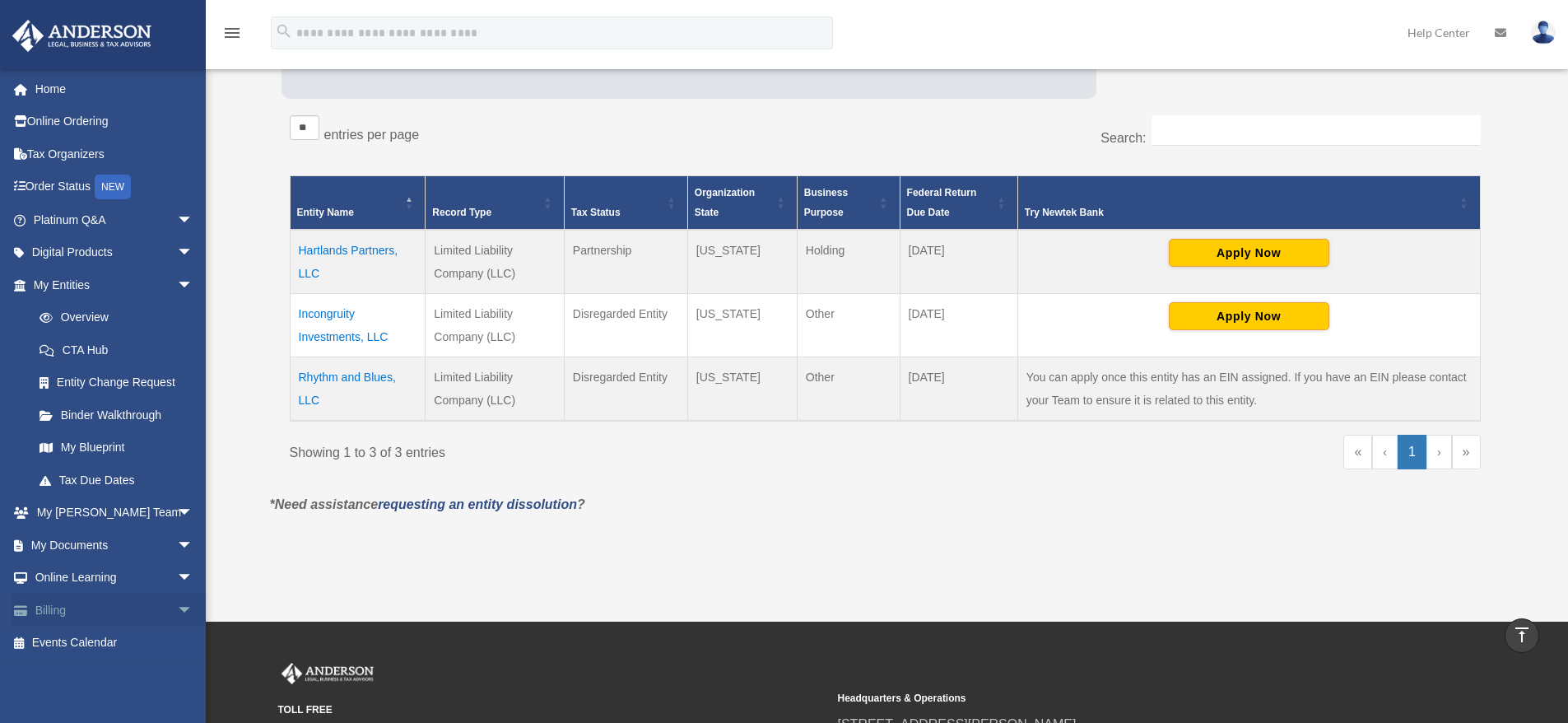
click at [177, 605] on span "arrow_drop_down" at bounding box center [193, 611] width 33 height 34
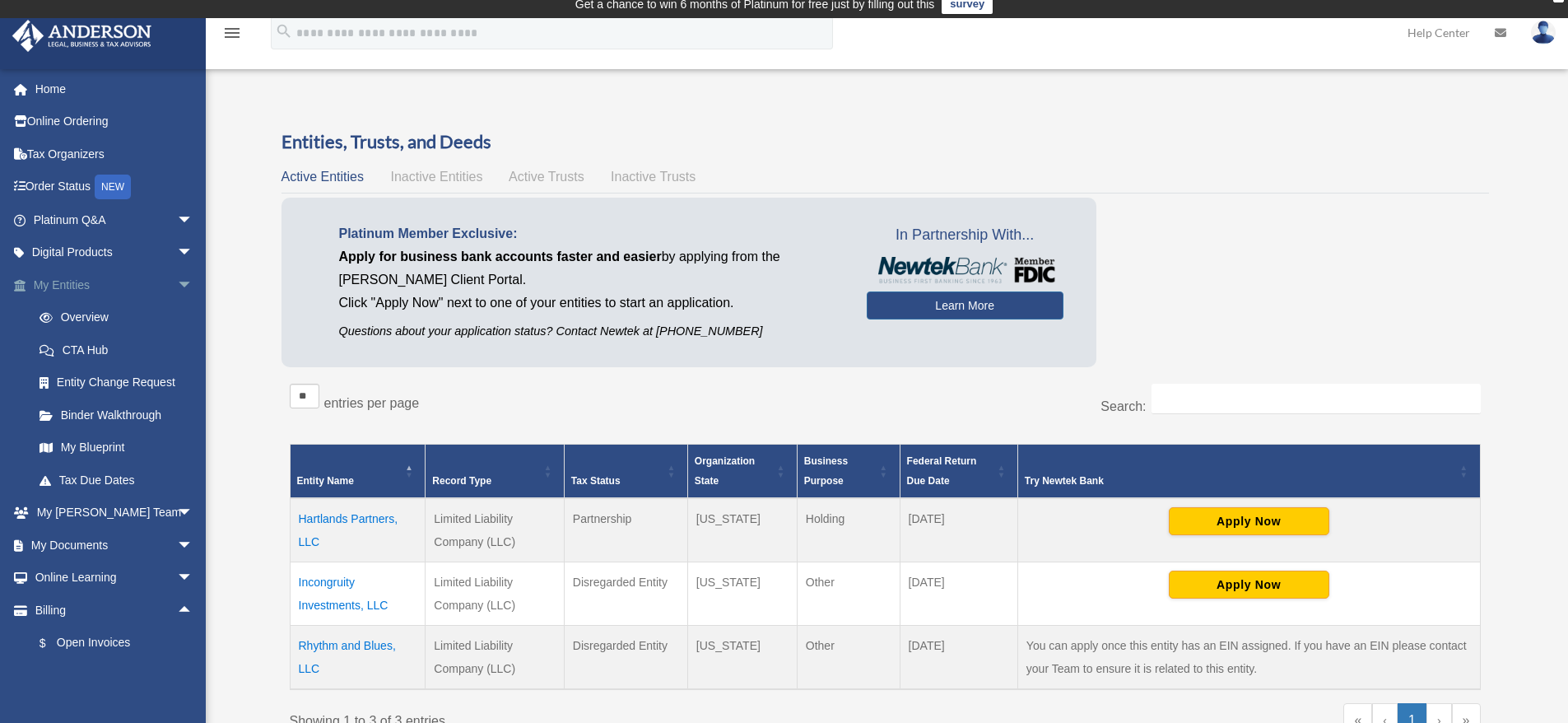
scroll to position [0, 0]
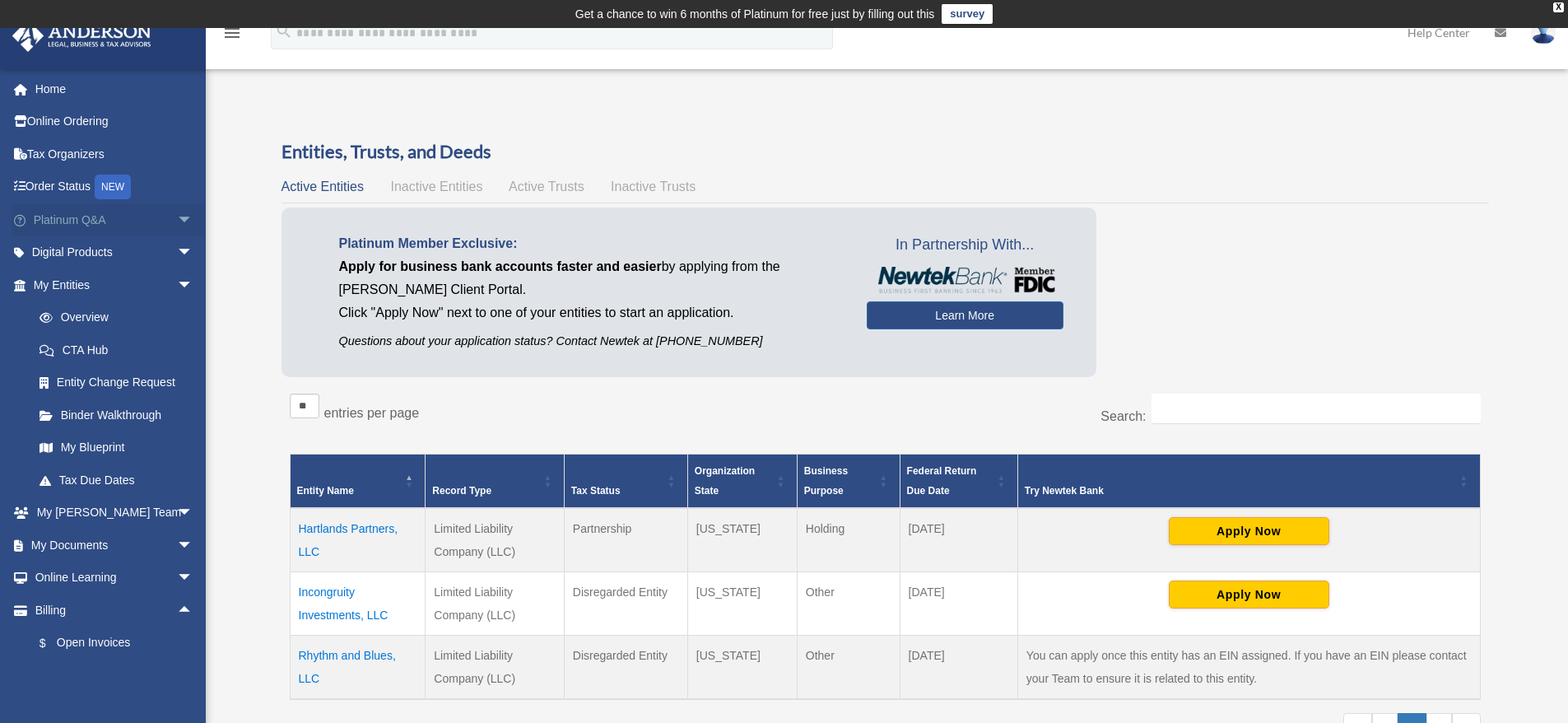
click at [177, 219] on span "arrow_drop_down" at bounding box center [193, 220] width 33 height 34
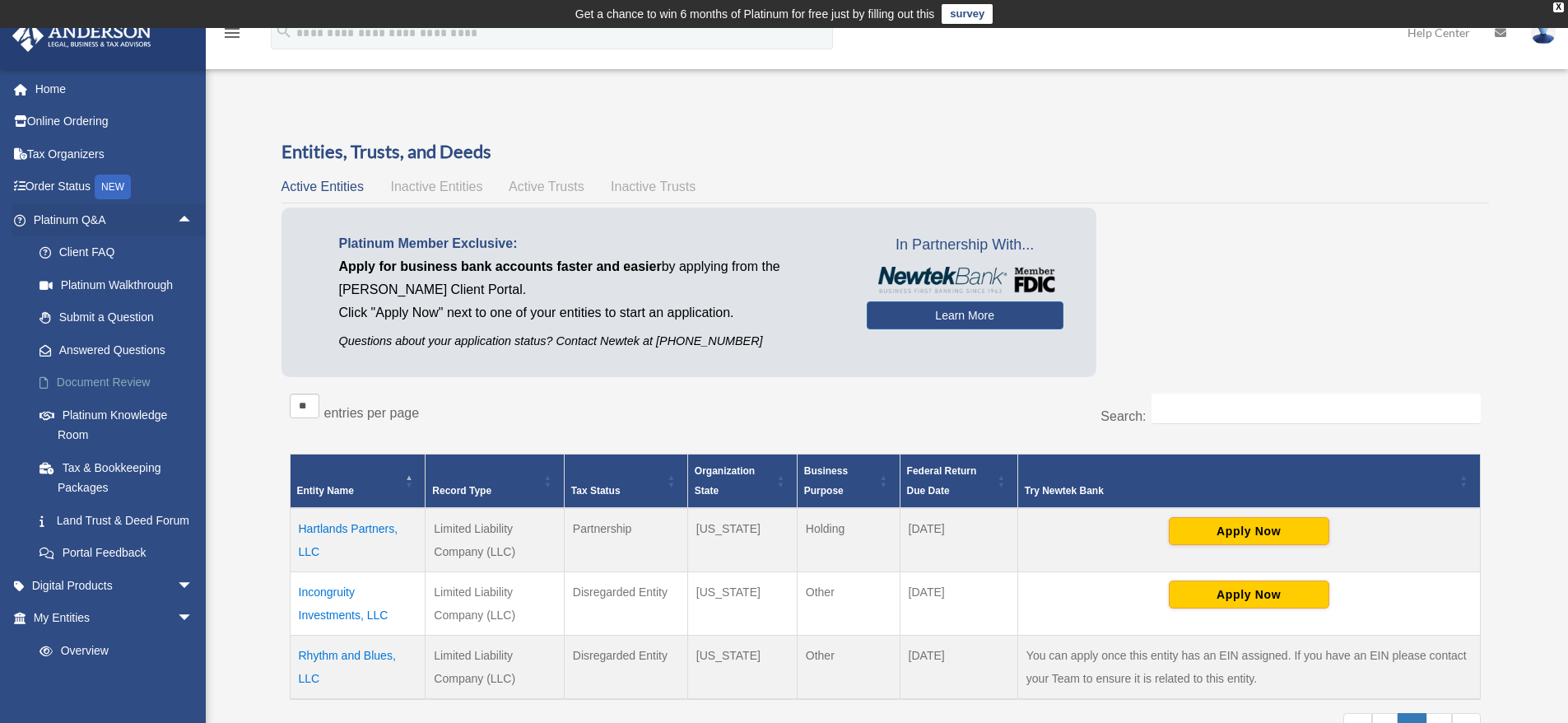
click at [128, 384] on link "Document Review" at bounding box center [120, 383] width 195 height 33
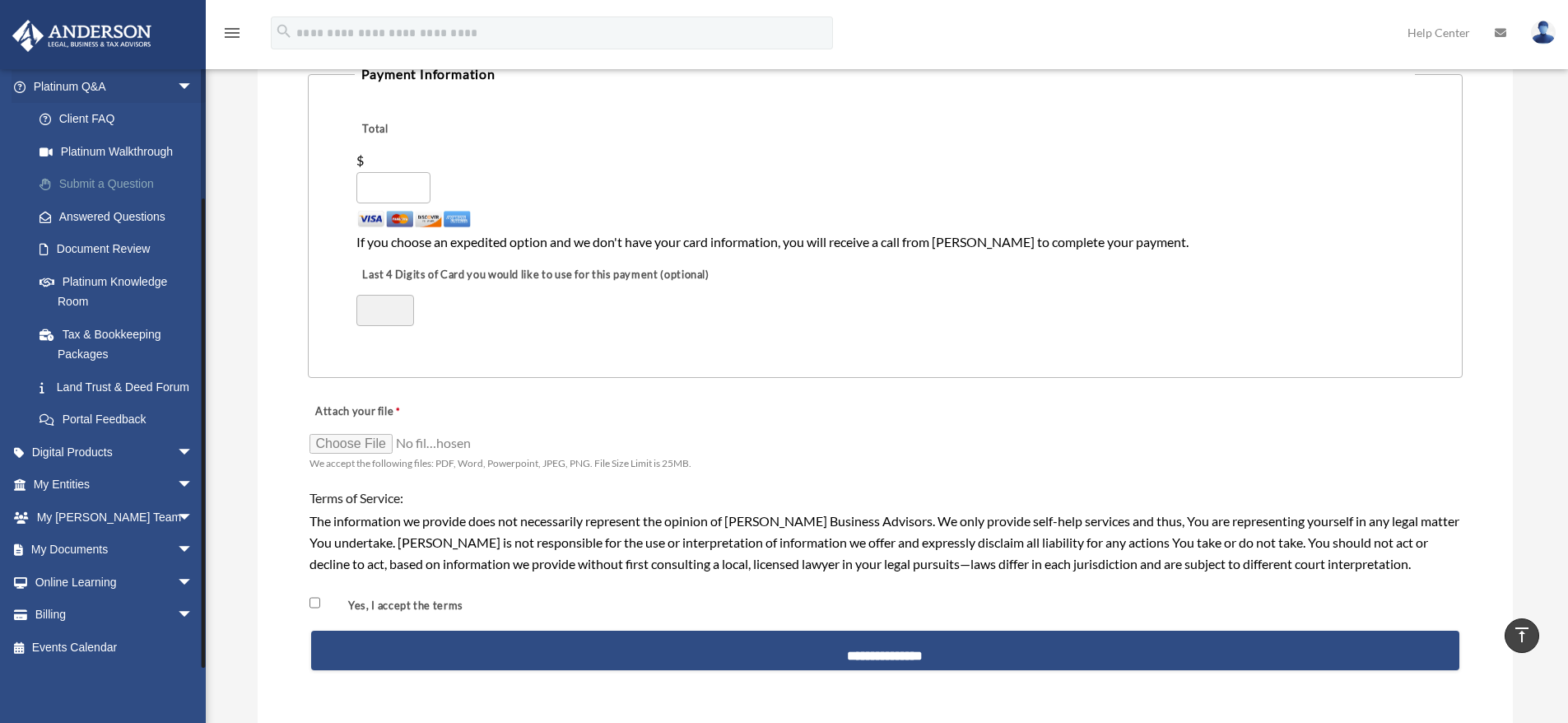
scroll to position [1564, 0]
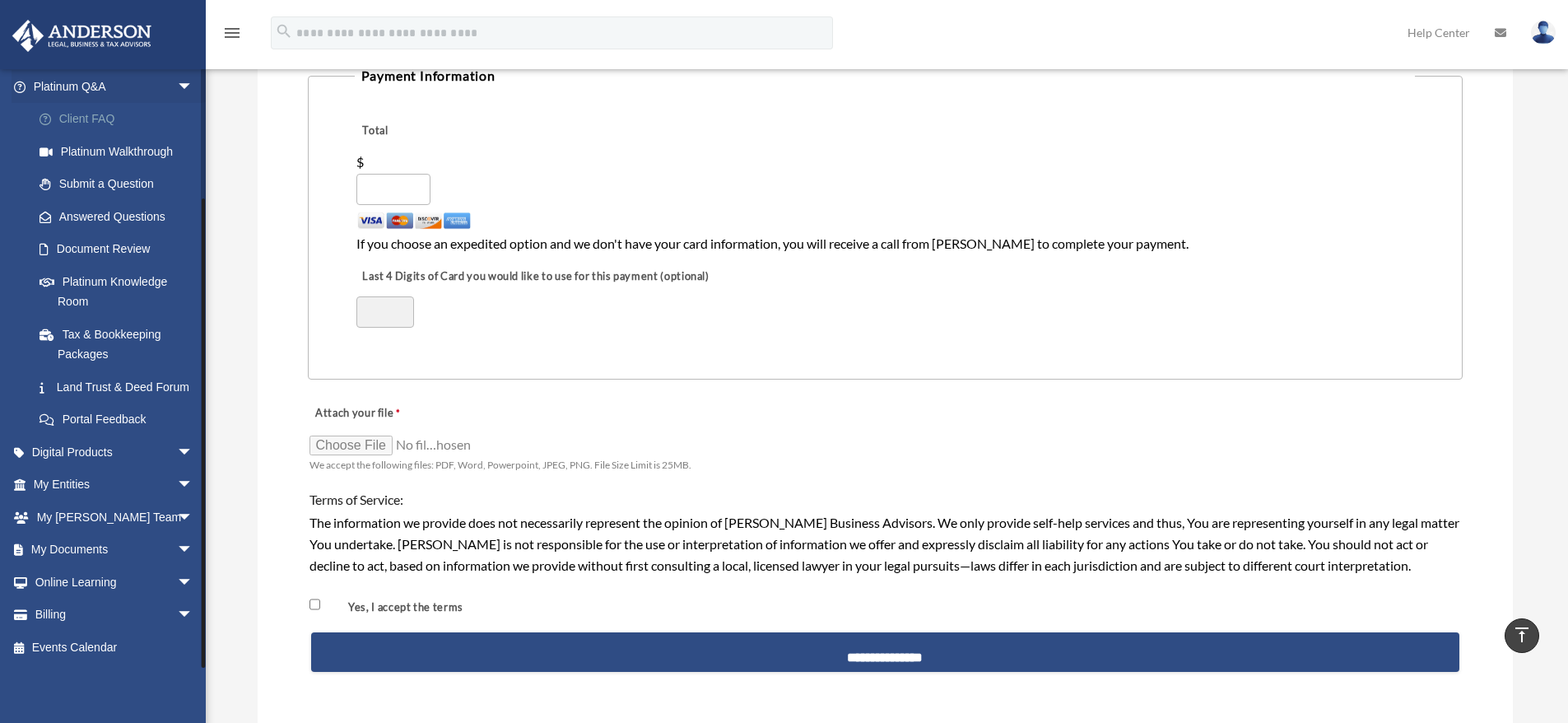
click at [88, 103] on link "Client FAQ" at bounding box center [120, 119] width 195 height 33
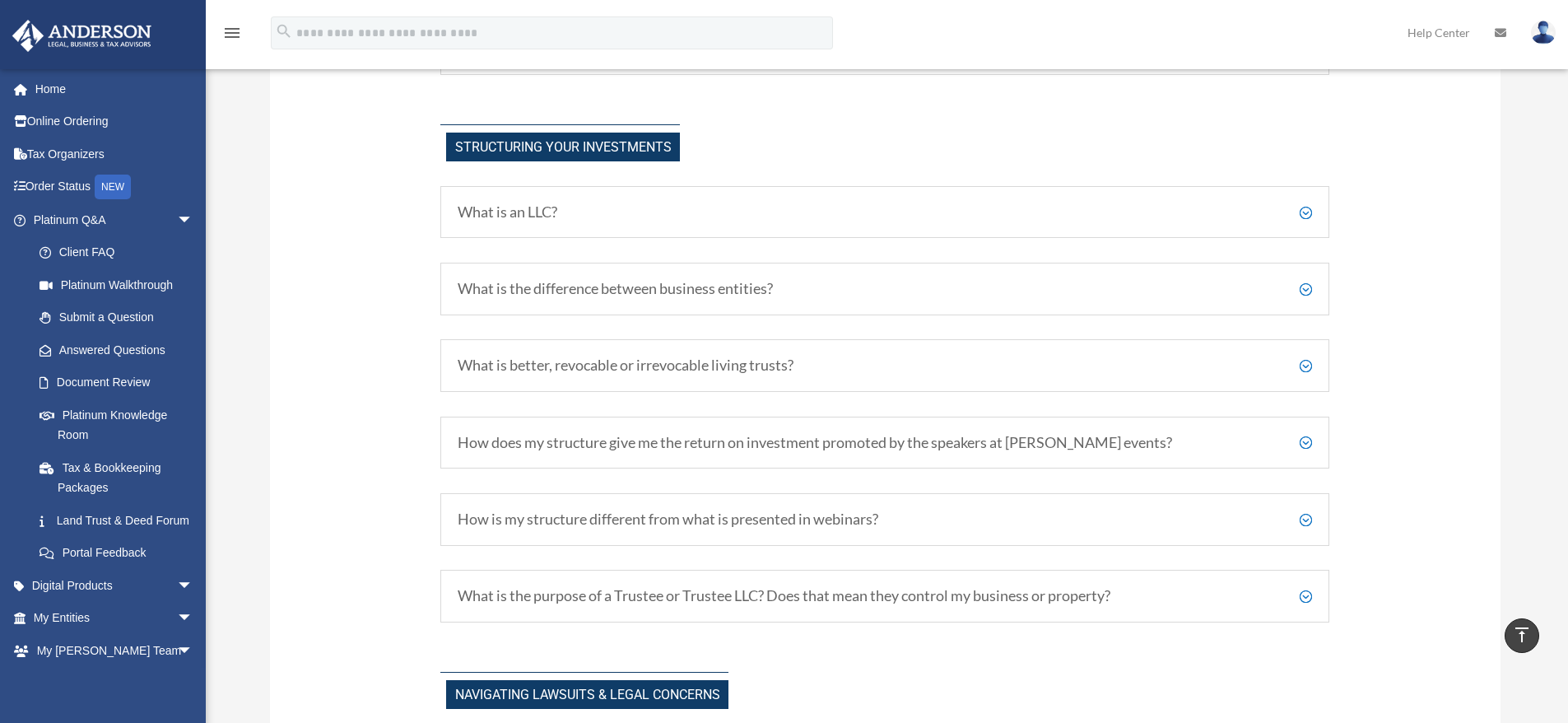
scroll to position [906, 0]
click at [529, 204] on h5 "What is an LLC?" at bounding box center [885, 212] width 854 height 18
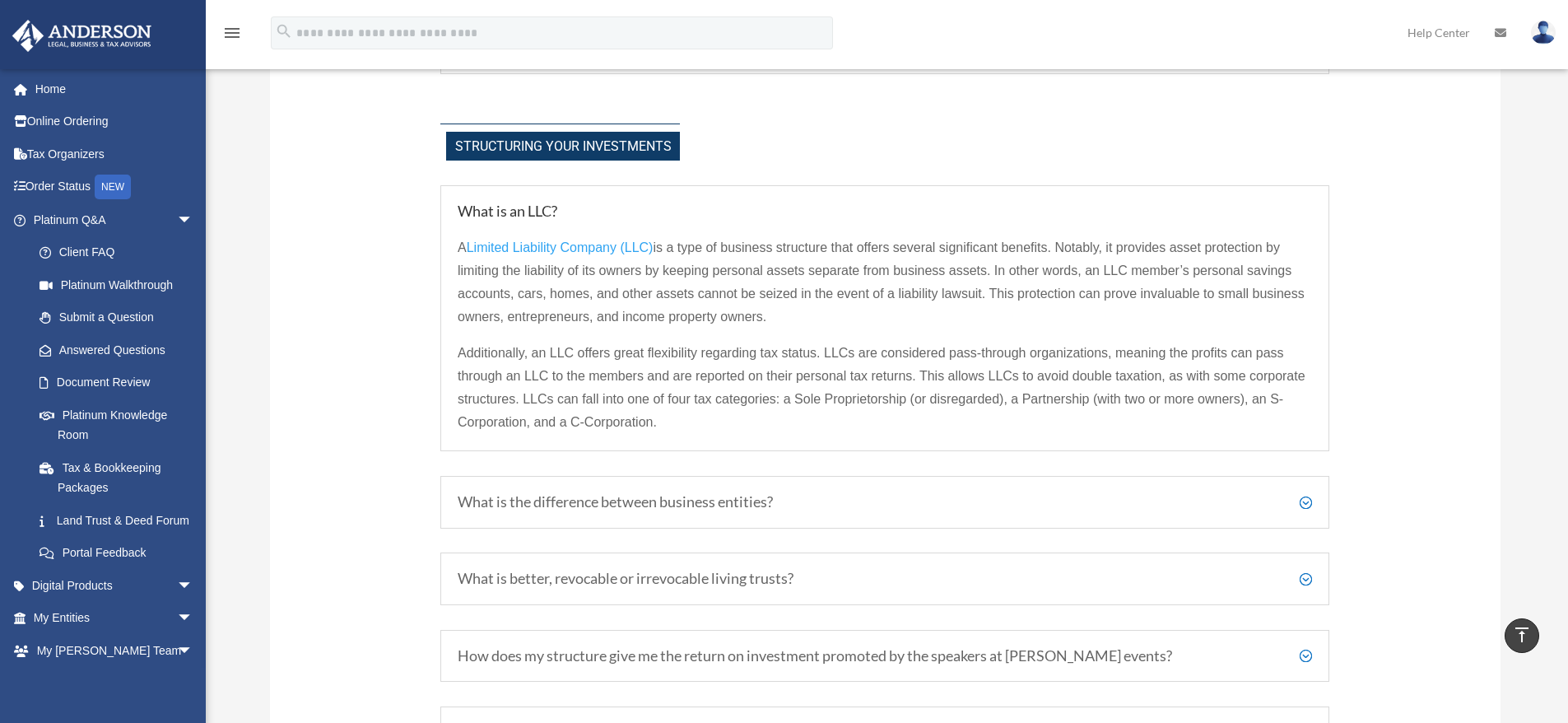
click at [833, 514] on div "What is the difference between business entities? [PERSON_NAME] Advisors primar…" at bounding box center [885, 502] width 889 height 53
click at [687, 500] on h5 "What is the difference between business entities?" at bounding box center [885, 502] width 854 height 18
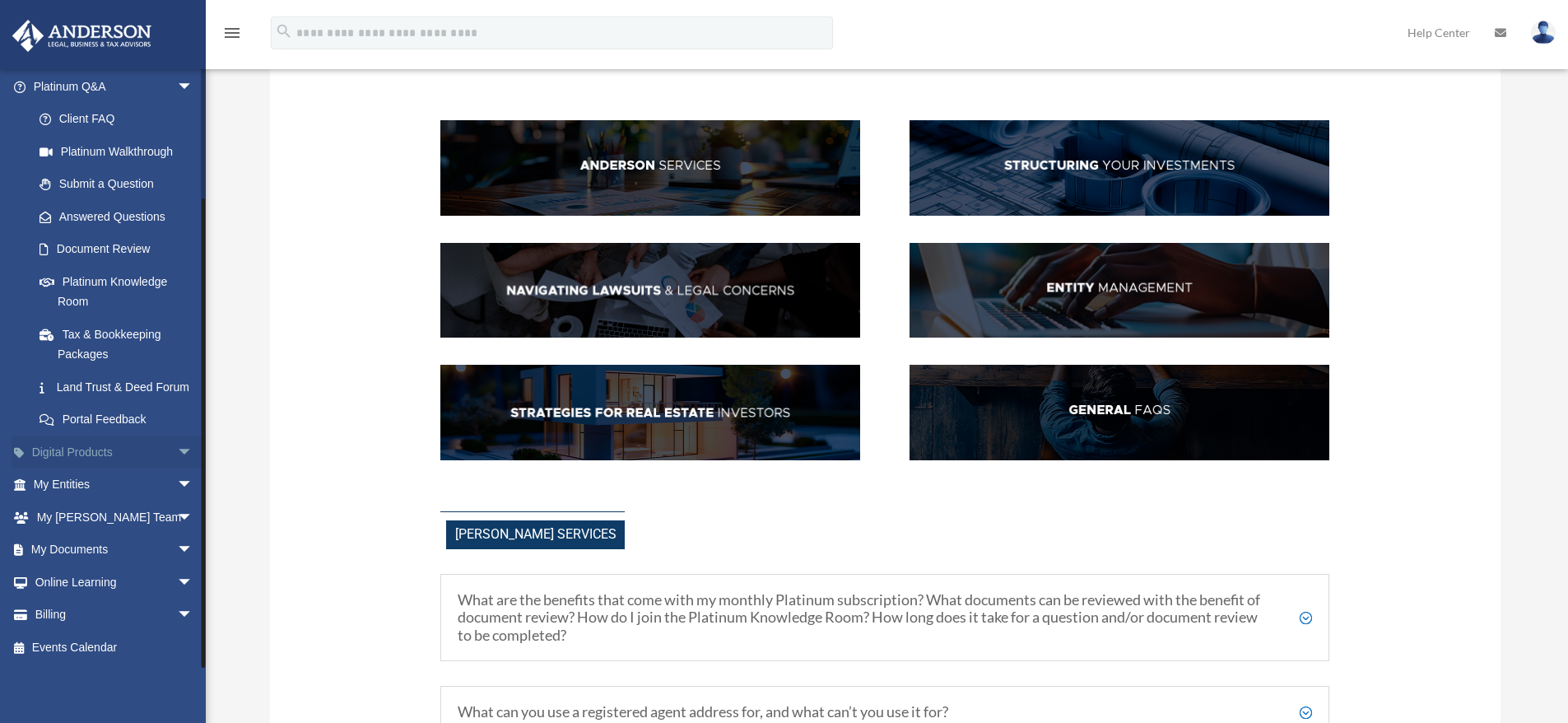
scroll to position [247, 0]
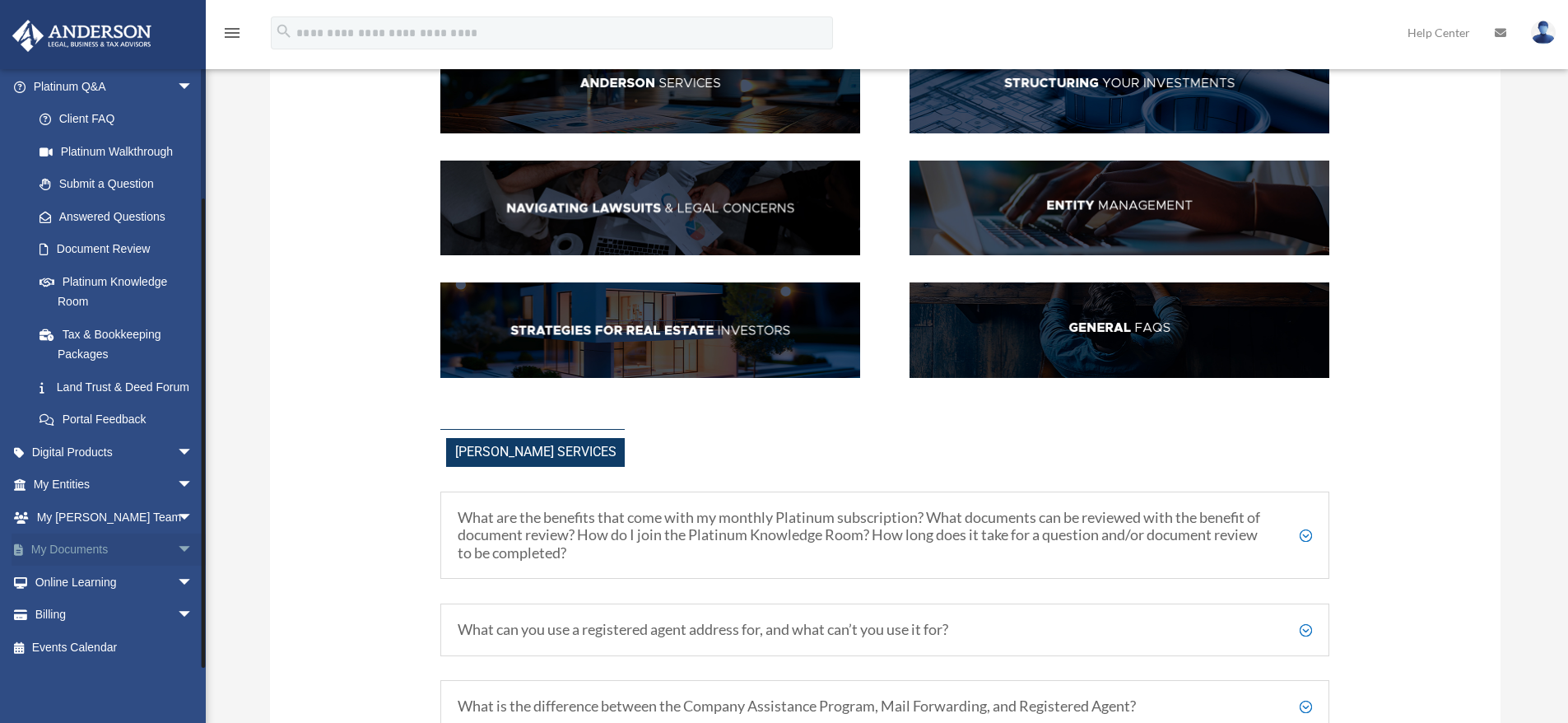
click at [177, 546] on span "arrow_drop_down" at bounding box center [193, 550] width 33 height 34
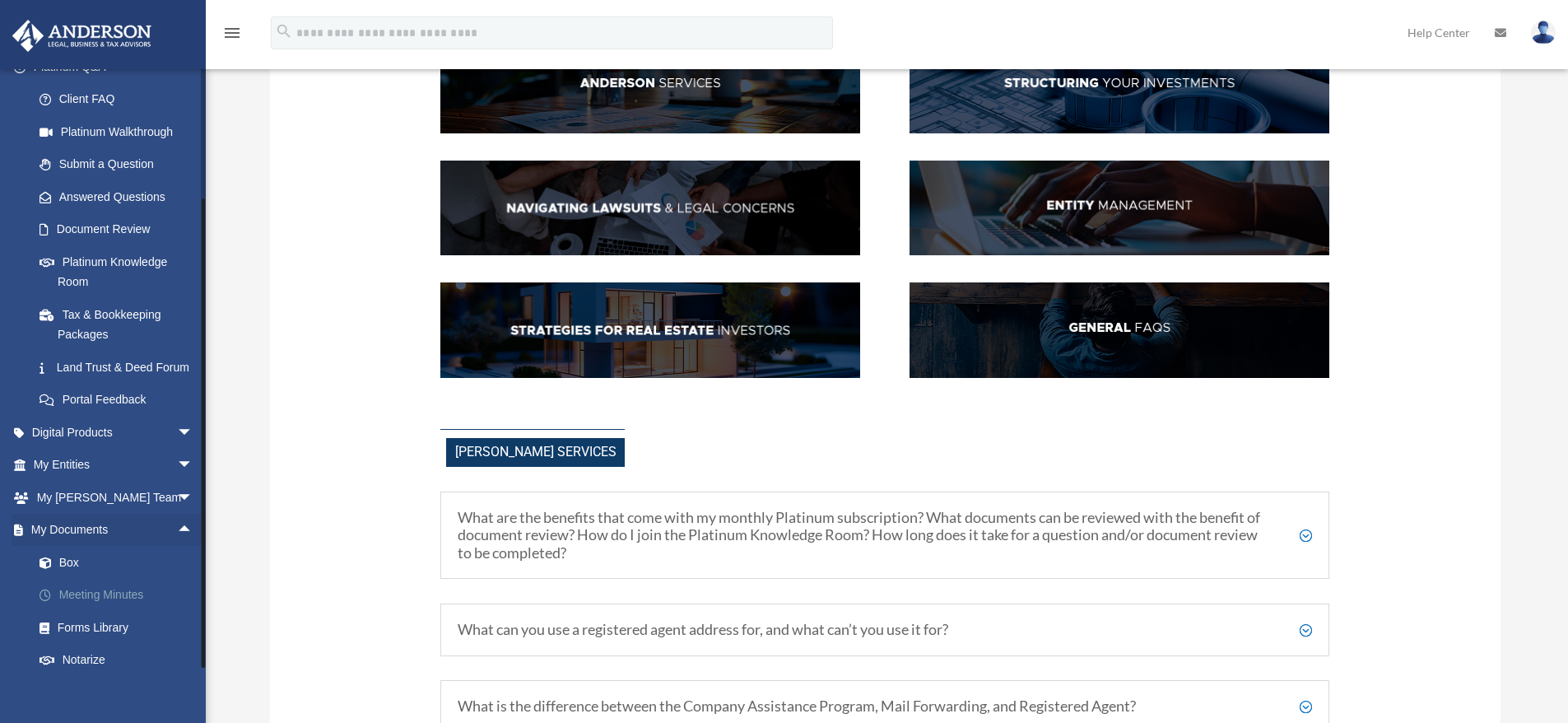
click at [127, 610] on link "Meeting Minutes" at bounding box center [120, 595] width 195 height 33
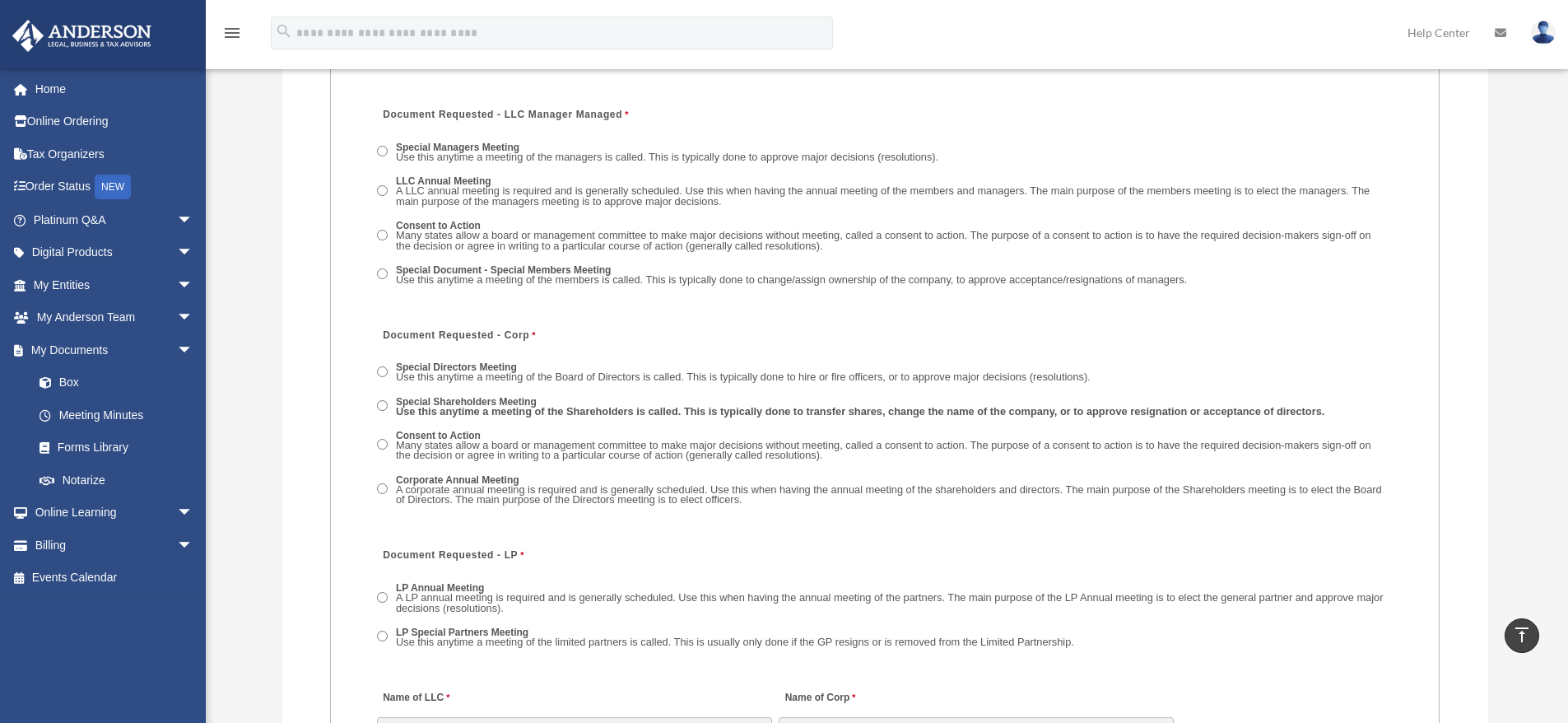
scroll to position [3047, 0]
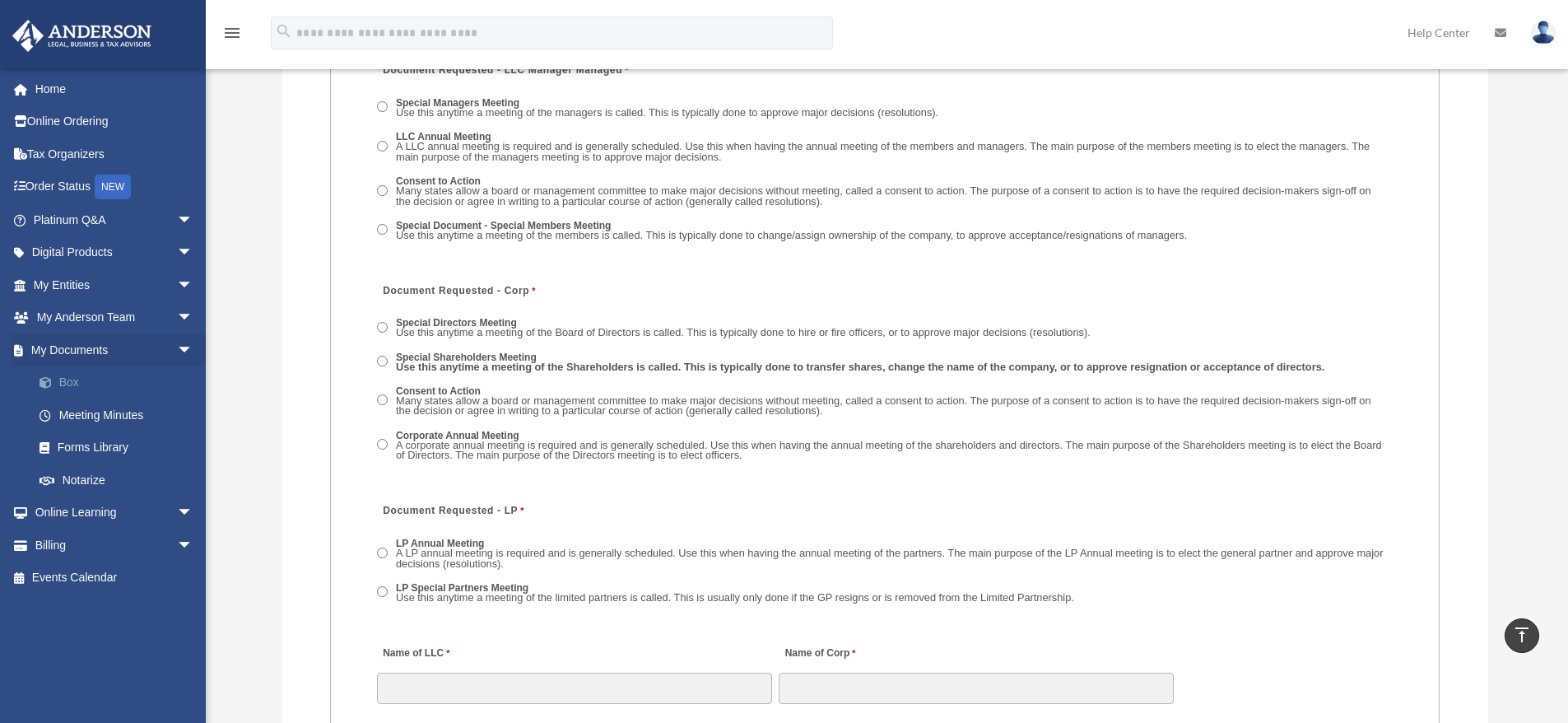
click at [71, 380] on link "Box" at bounding box center [120, 383] width 195 height 33
